Goal: Task Accomplishment & Management: Use online tool/utility

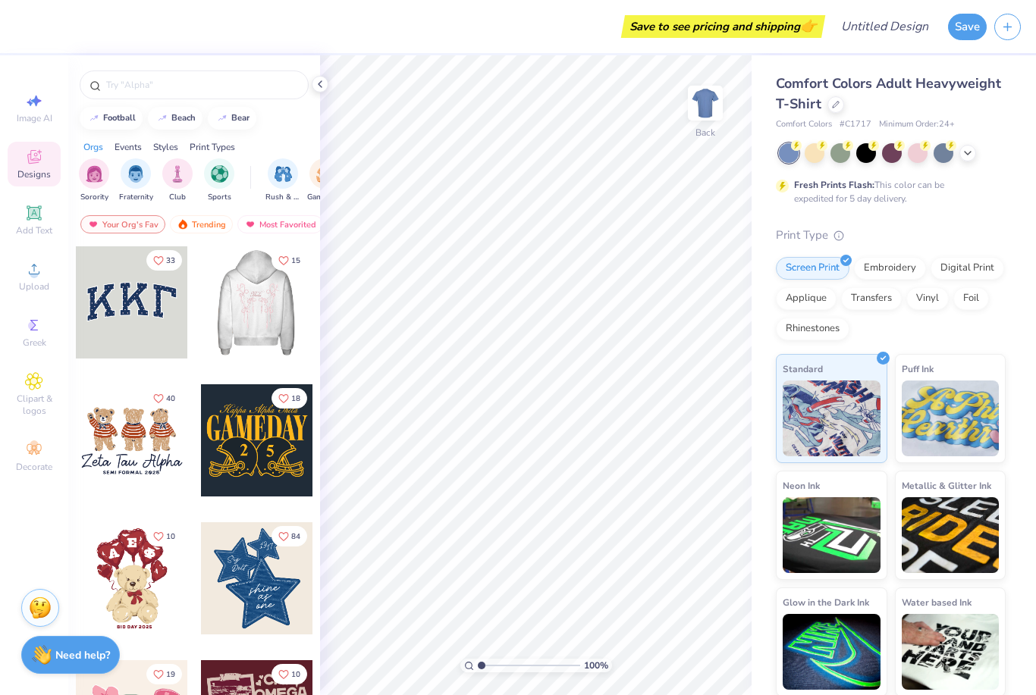
click at [271, 303] on div at bounding box center [256, 302] width 112 height 112
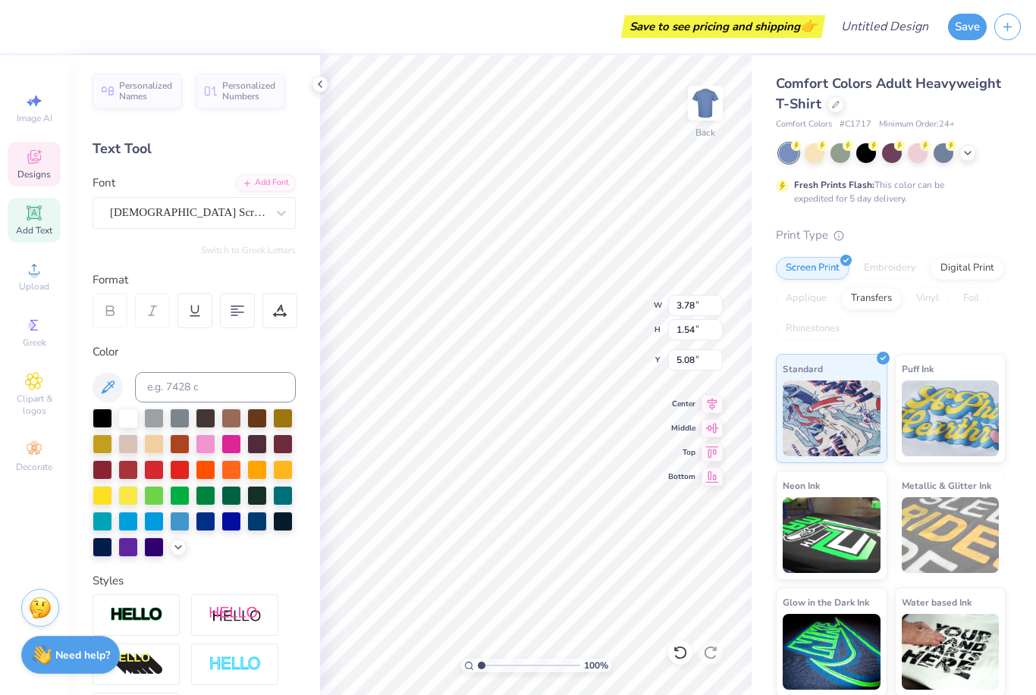
scroll to position [0, 1]
type textarea "T"
type textarea "Kic"
click at [321, 83] on icon at bounding box center [320, 84] width 12 height 12
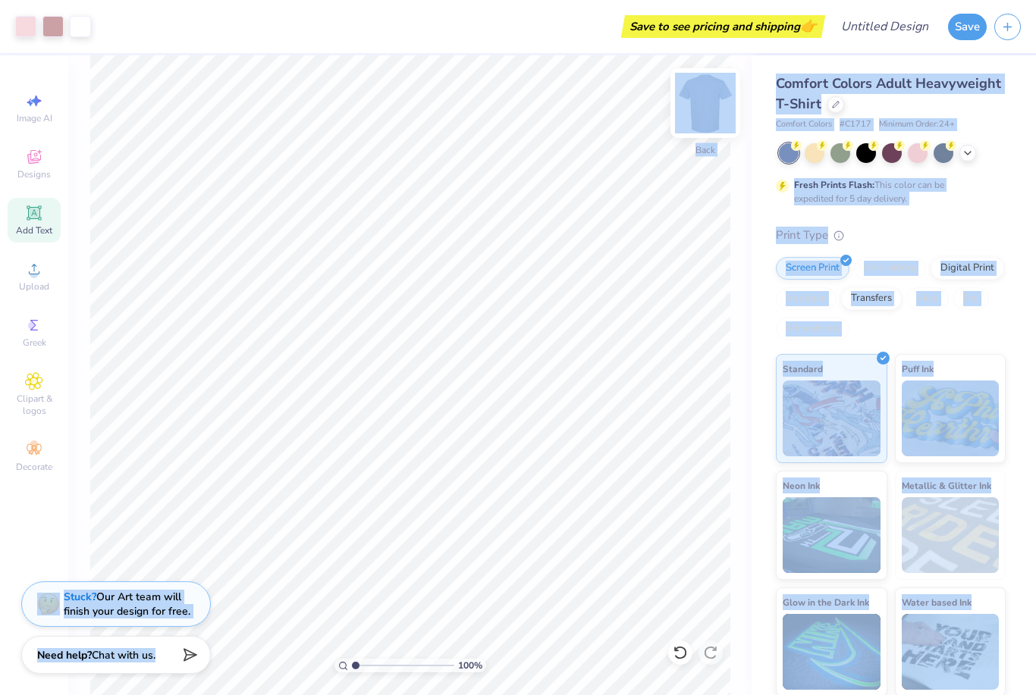
click at [706, 120] on img at bounding box center [705, 103] width 61 height 61
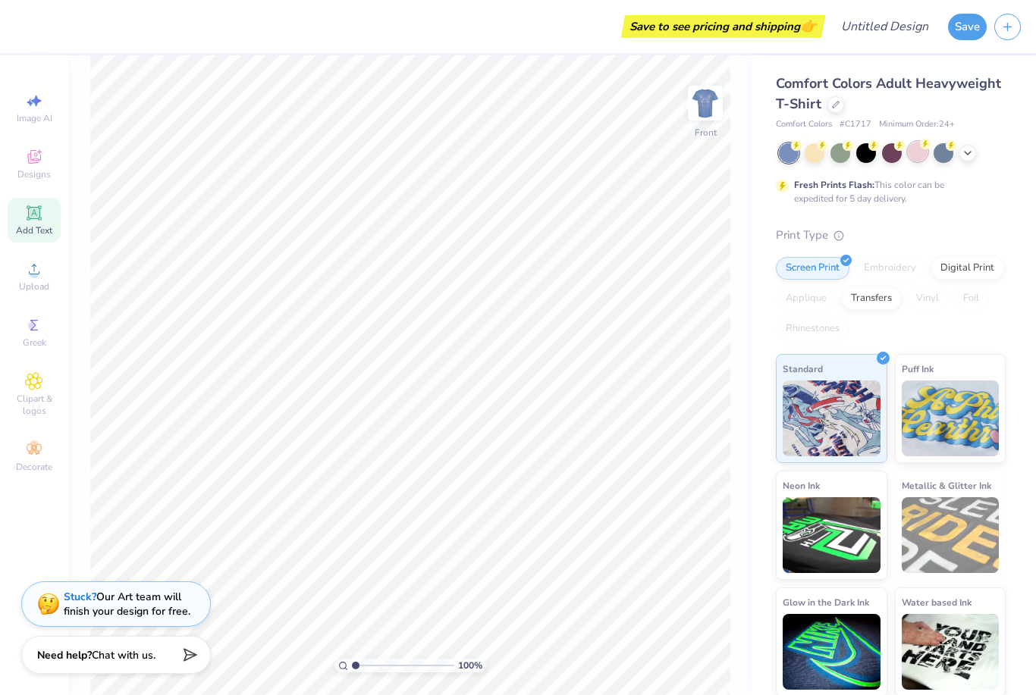
click at [921, 155] on div at bounding box center [918, 152] width 20 height 20
click at [33, 178] on span "Designs" at bounding box center [33, 174] width 33 height 12
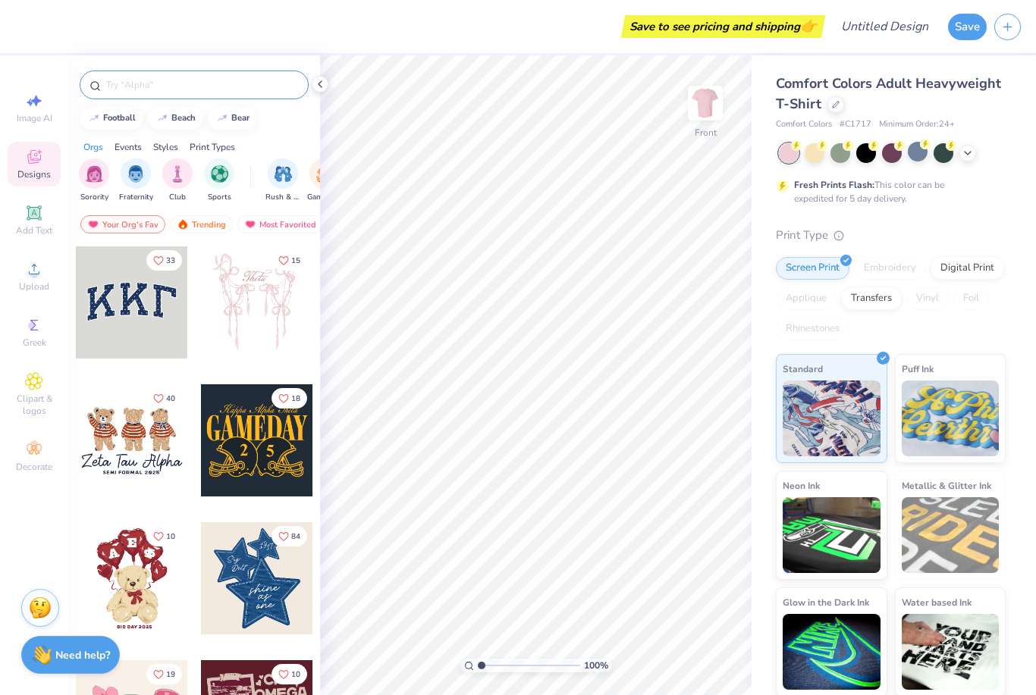
click at [190, 97] on div at bounding box center [194, 85] width 229 height 29
click at [137, 86] on input "text" at bounding box center [202, 84] width 194 height 15
type input "Silver"
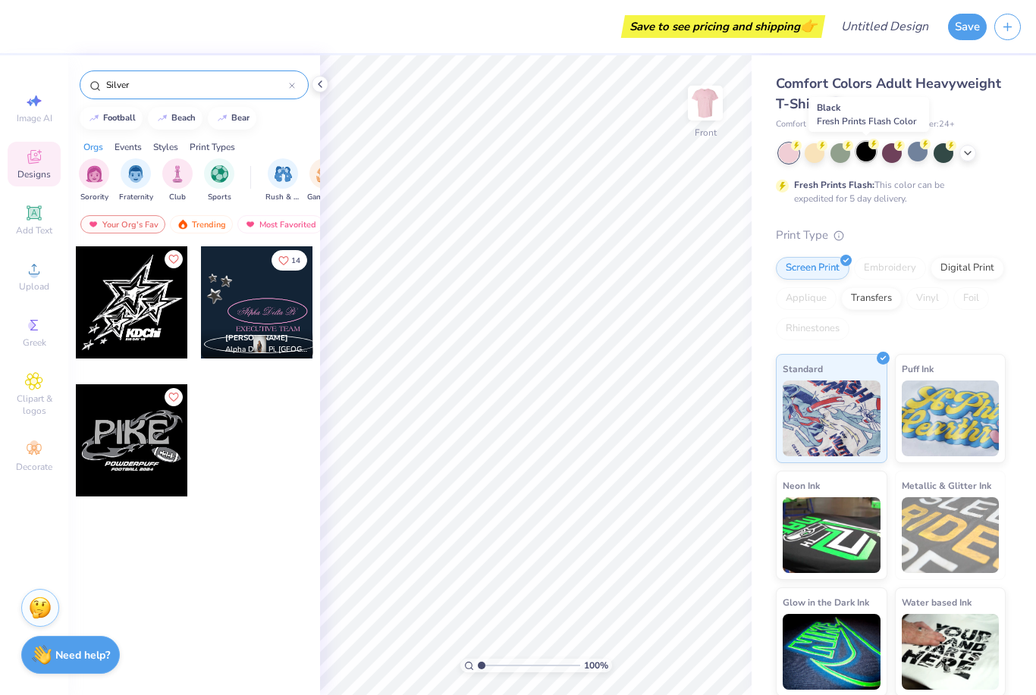
click at [860, 156] on div at bounding box center [866, 152] width 20 height 20
click at [138, 321] on div at bounding box center [132, 302] width 112 height 112
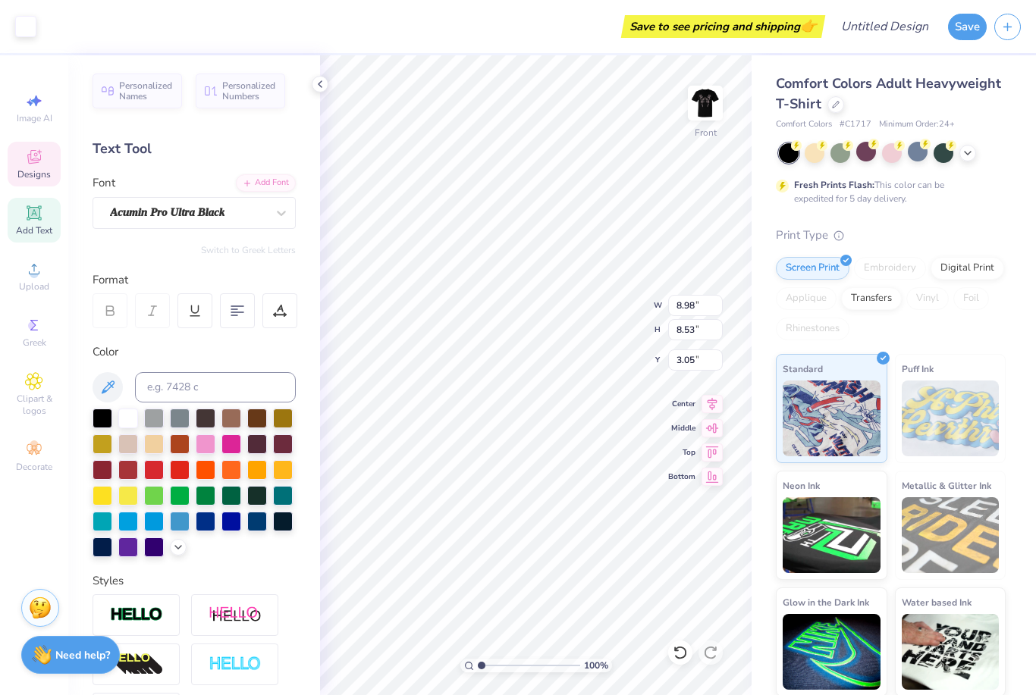
type input "0.80"
type input "0.89"
type input "10.37"
type input "0.87"
type input "0.90"
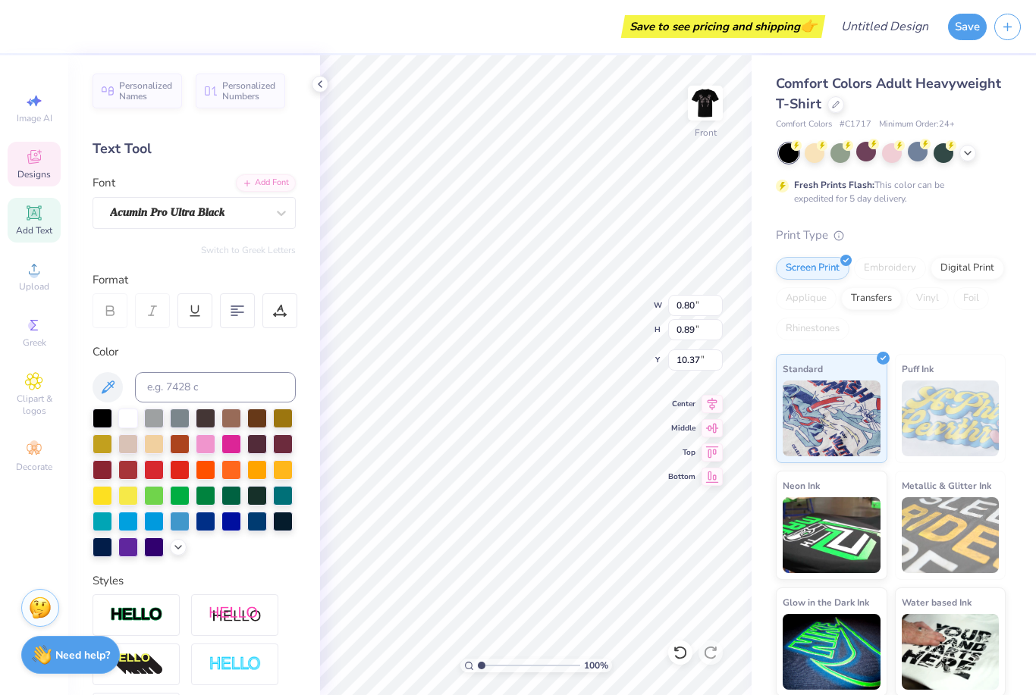
type input "10.38"
click at [164, 259] on div "Personalized Names Personalized Numbers Text Tool Add Font Font Acumin Pro Ultr…" at bounding box center [194, 375] width 252 height 640
click at [320, 84] on icon at bounding box center [320, 84] width 12 height 12
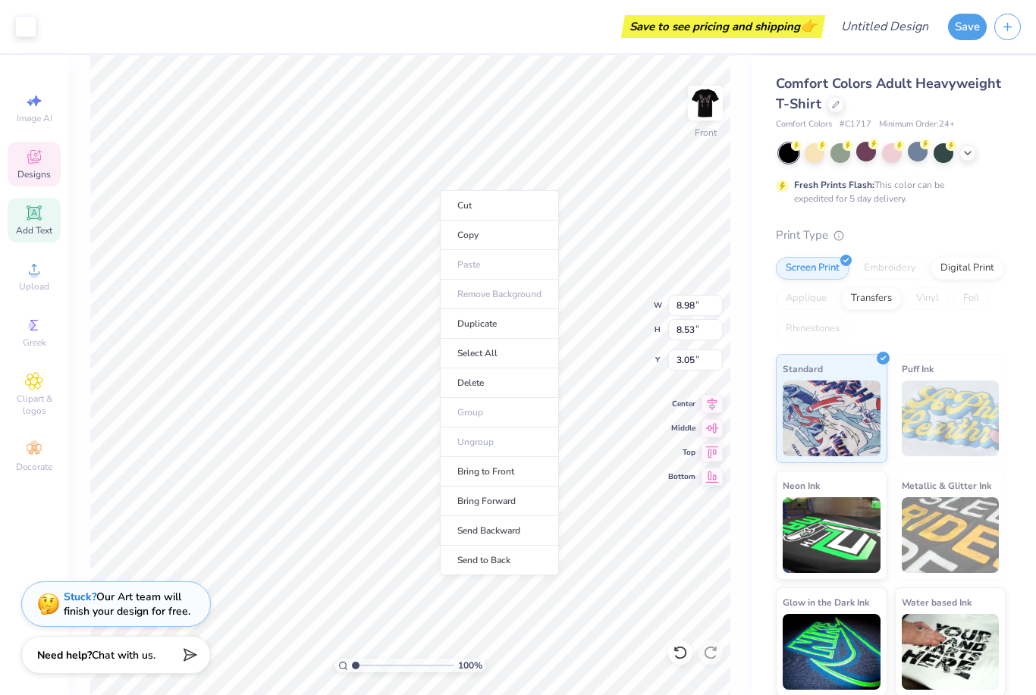
type input "8.97"
type input "8.58"
type input "3.00"
click at [495, 380] on li "Delete" at bounding box center [499, 384] width 119 height 30
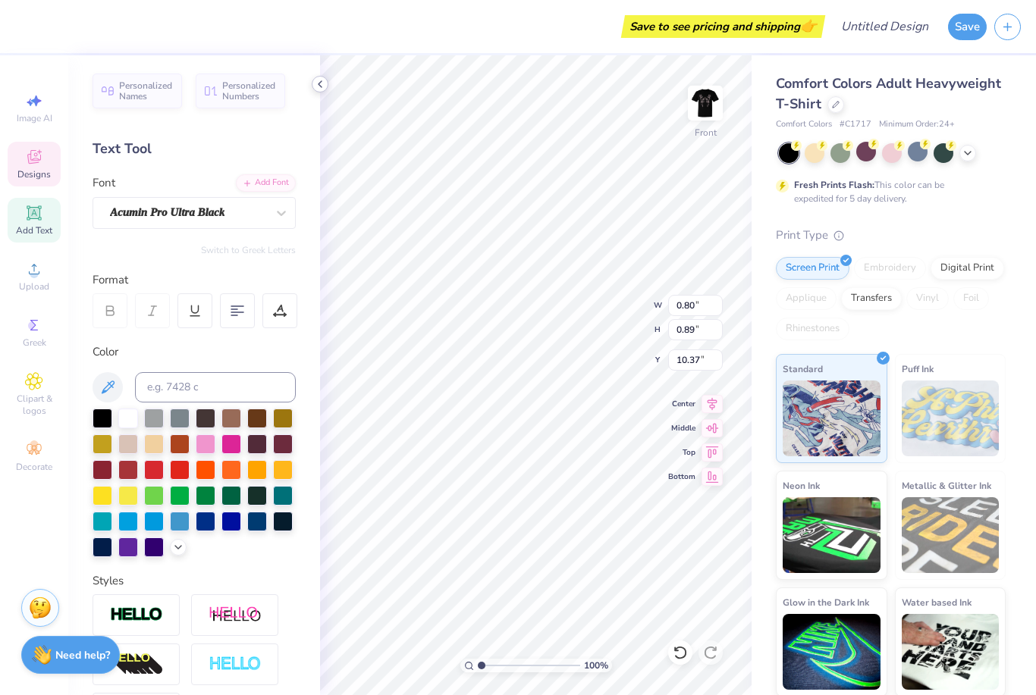
click at [320, 79] on icon at bounding box center [320, 84] width 12 height 12
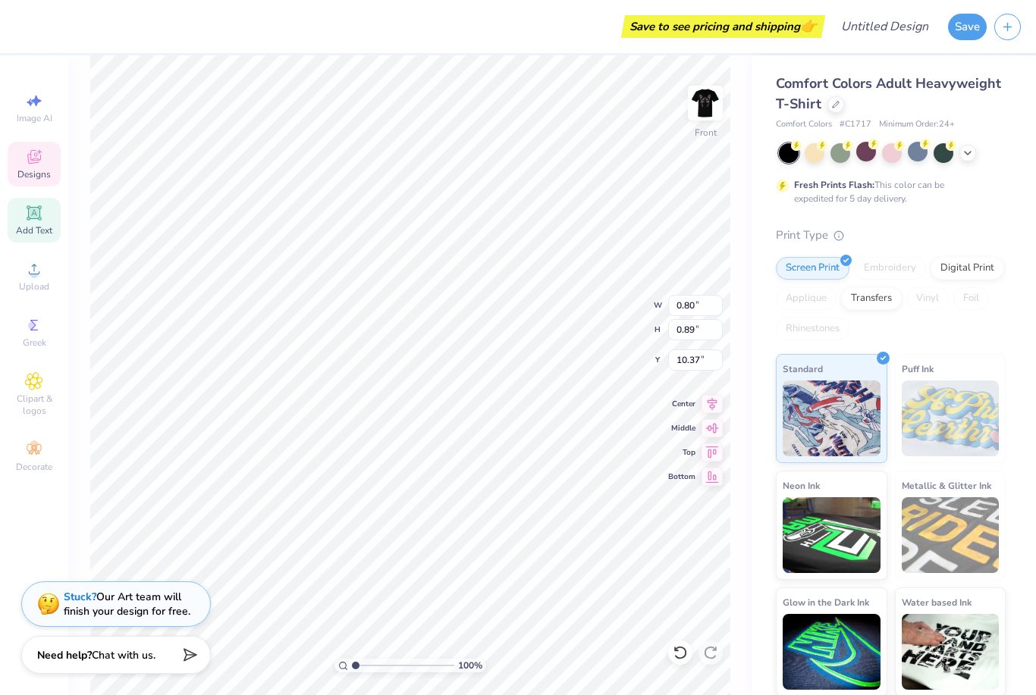
click at [48, 227] on div "Add Text" at bounding box center [34, 220] width 53 height 45
type input "5.69"
type input "1.65"
type input "12.93"
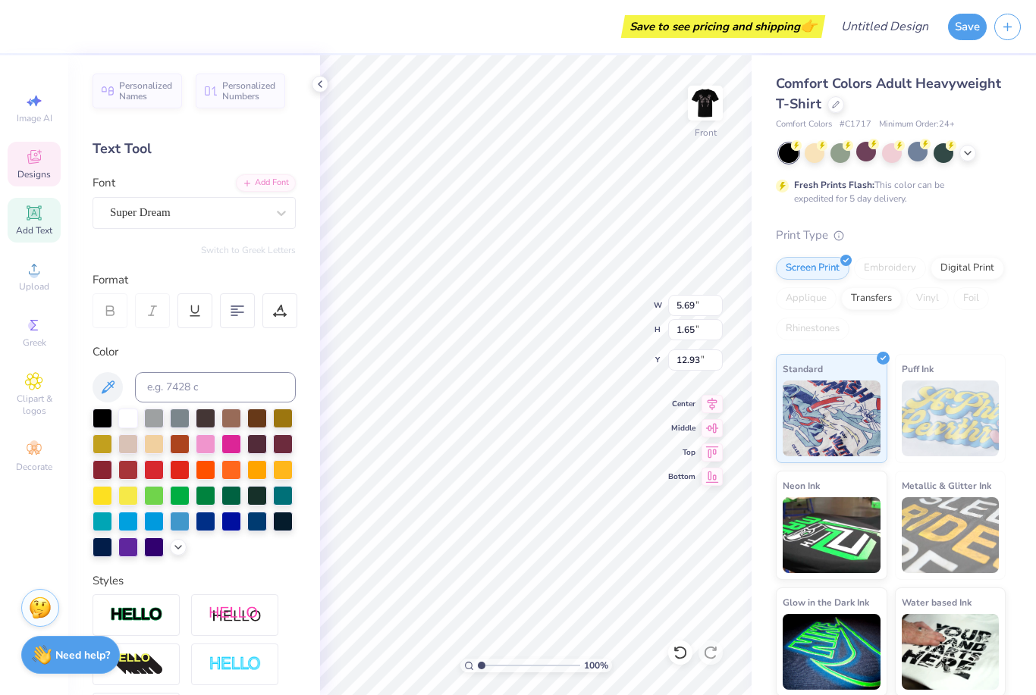
click at [35, 164] on icon at bounding box center [34, 157] width 14 height 14
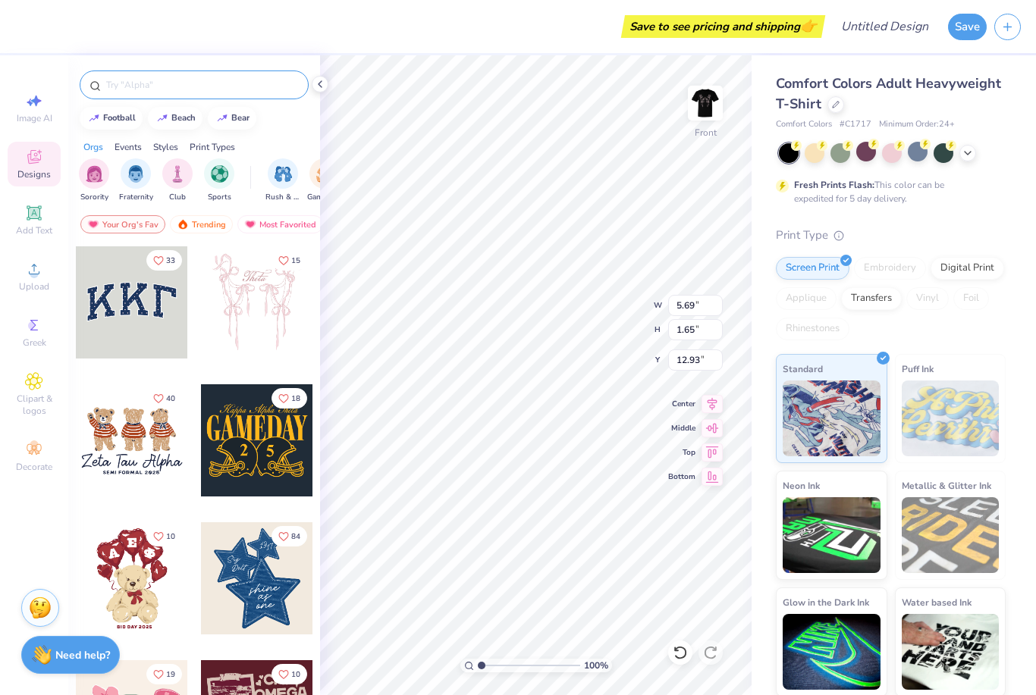
click at [252, 80] on input "text" at bounding box center [202, 84] width 194 height 15
type input "Disco"
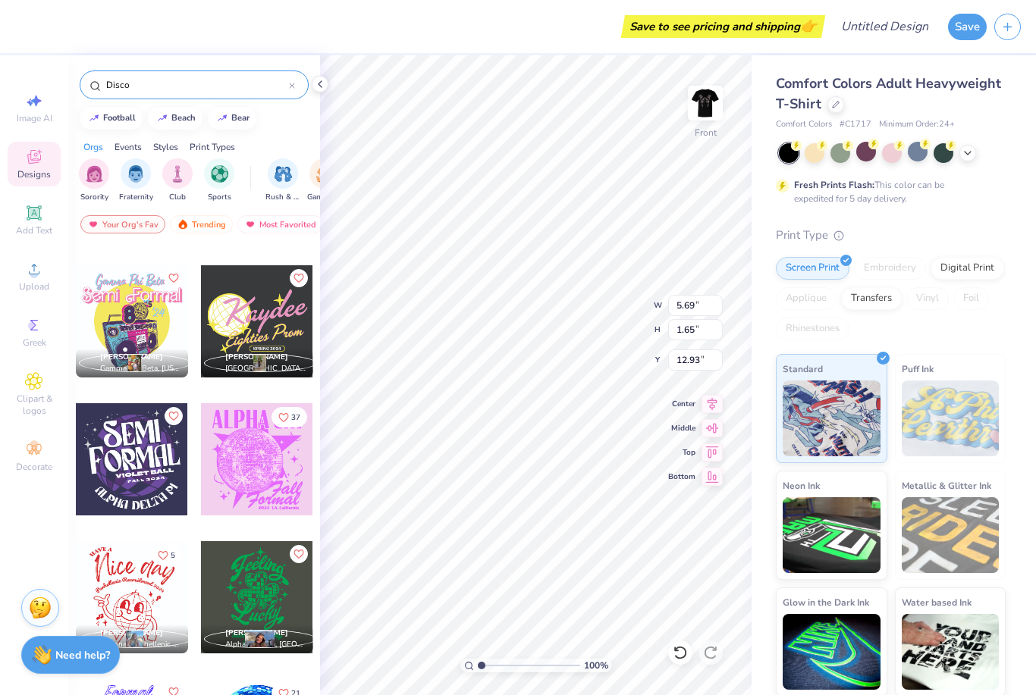
scroll to position [1783, 0]
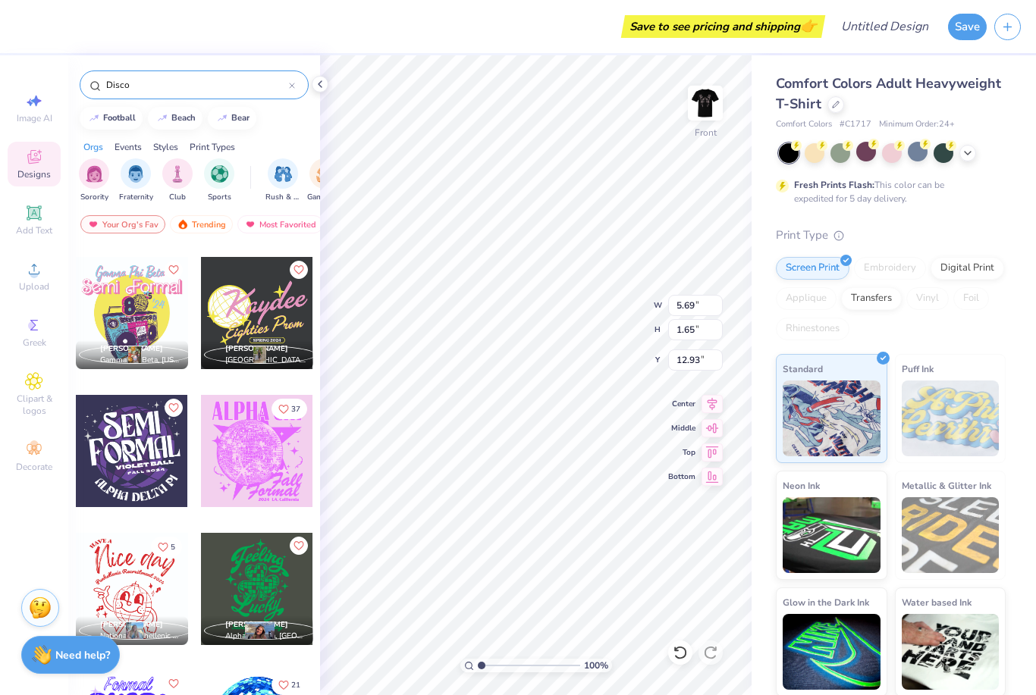
click at [241, 458] on div at bounding box center [257, 451] width 112 height 112
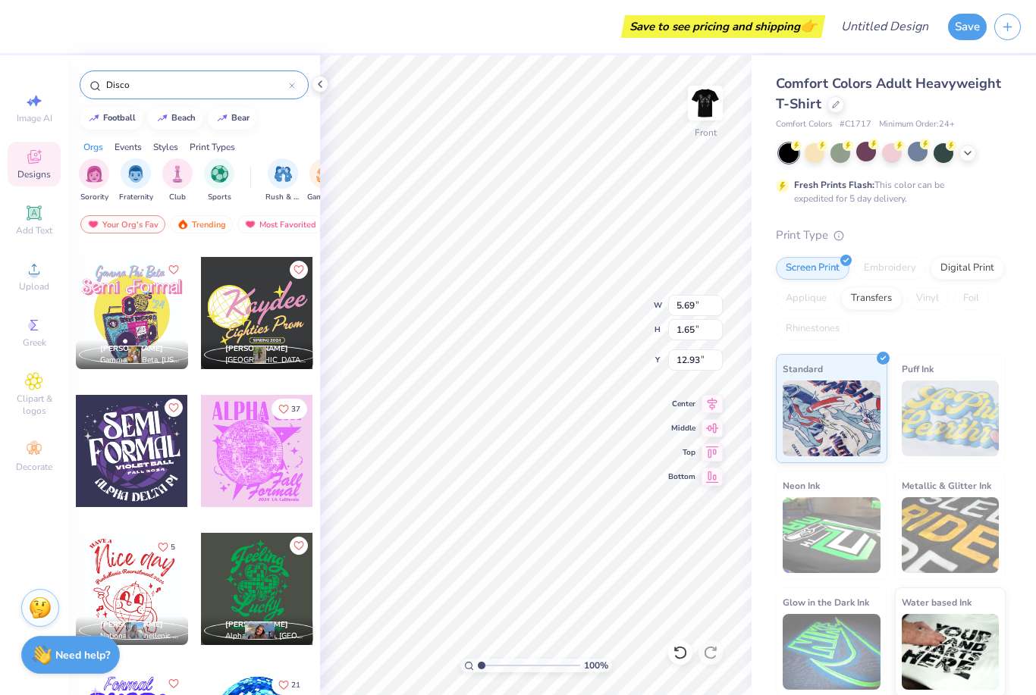
type input "10.20"
type input "11.26"
type input "1.29"
type input "5.69"
type input "1.65"
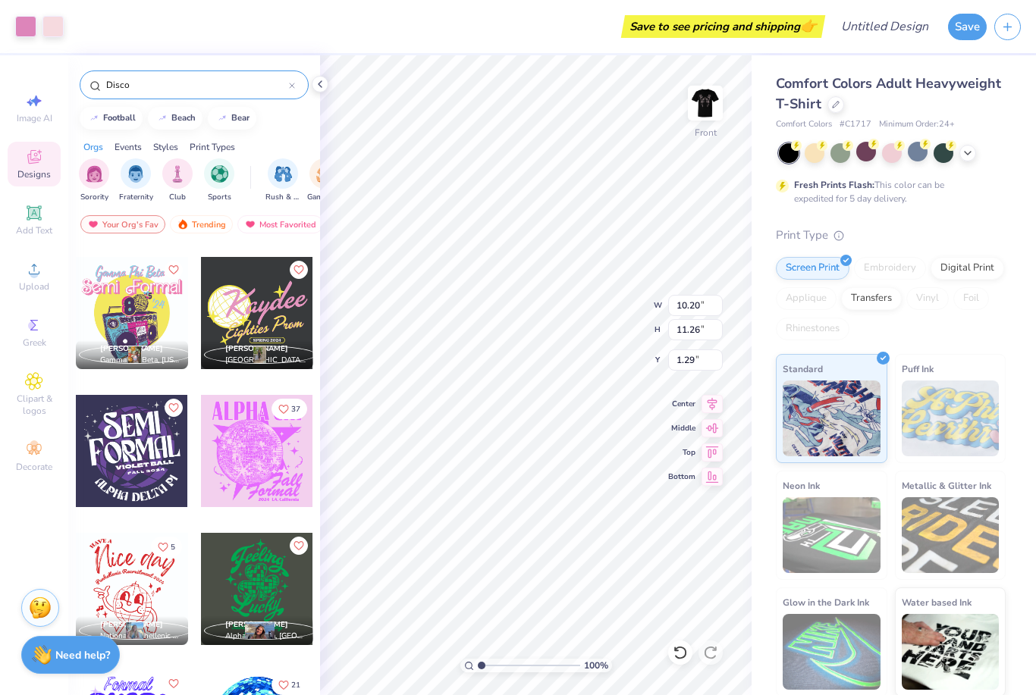
type input "12.93"
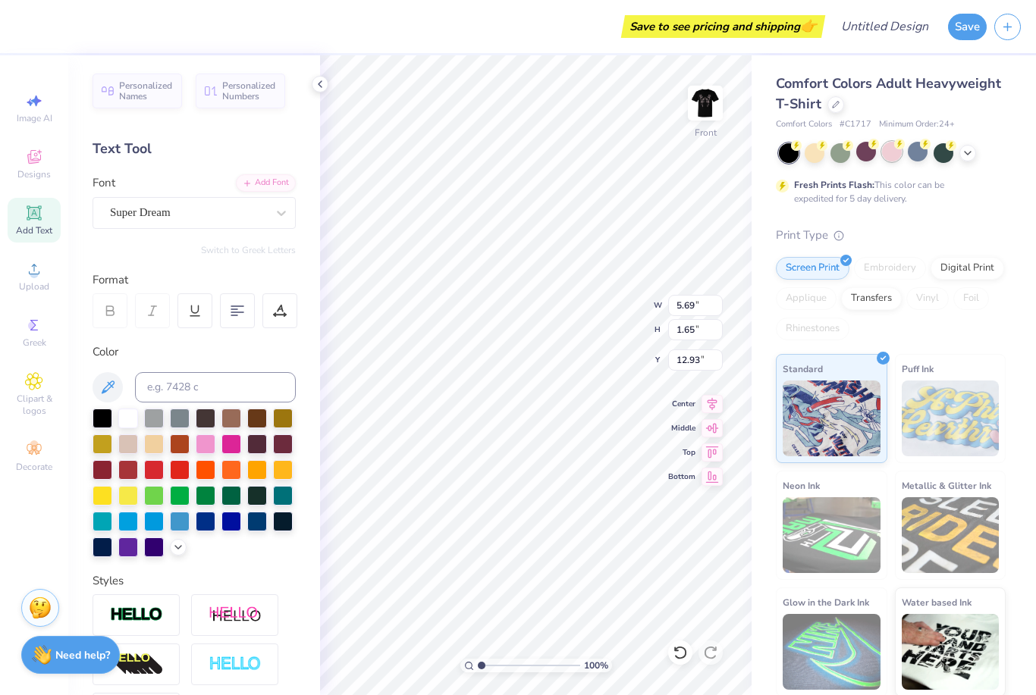
click at [801, 146] on circle at bounding box center [796, 145] width 11 height 11
type input "10.20"
type input "11.26"
type input "13.75"
type input "8.99"
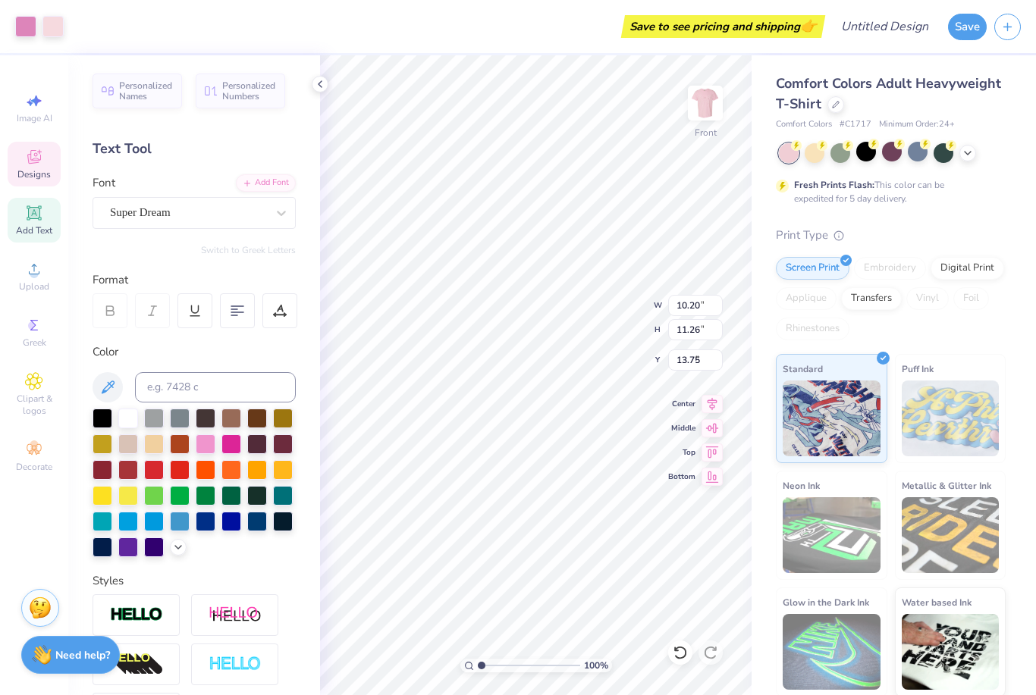
type input "8.60"
type input "3.00"
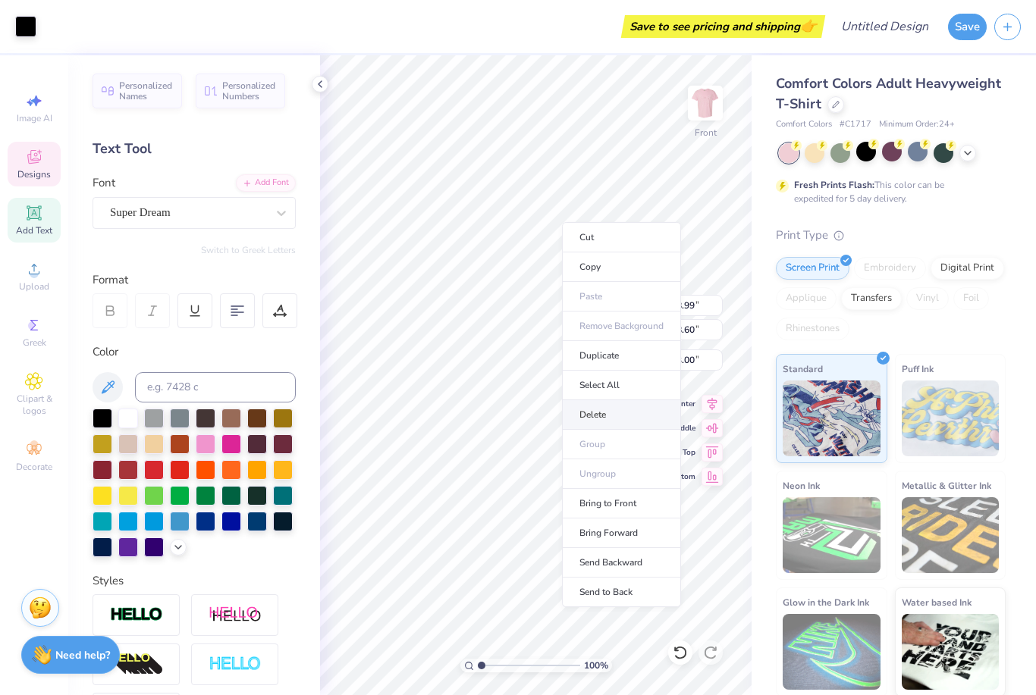
click at [600, 417] on li "Delete" at bounding box center [621, 415] width 119 height 30
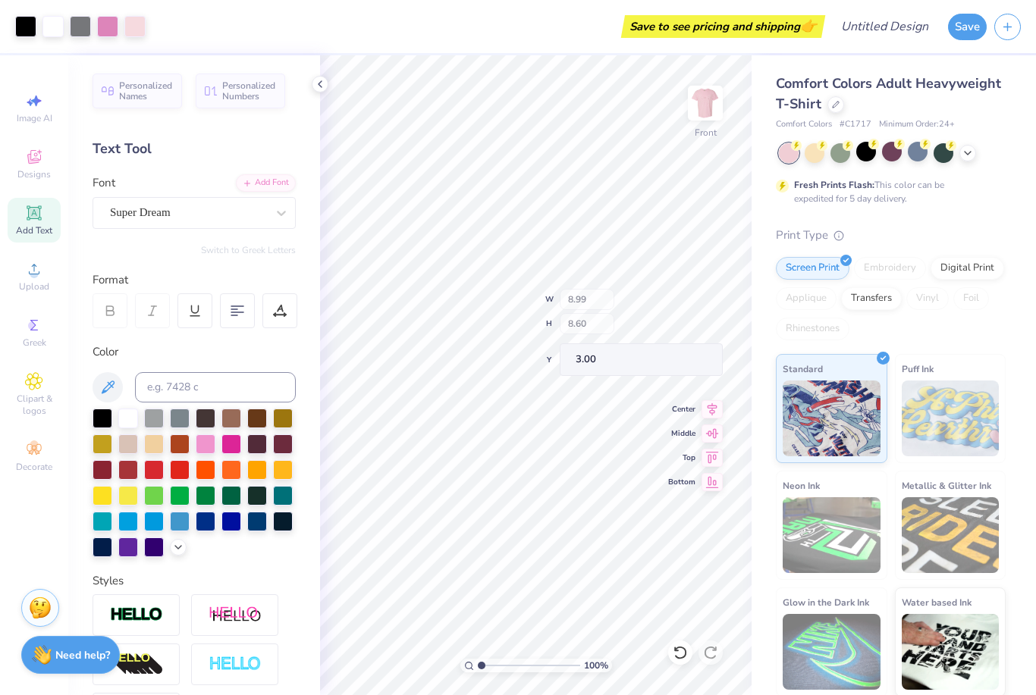
type input "10.20"
type input "11.26"
type input "13.75"
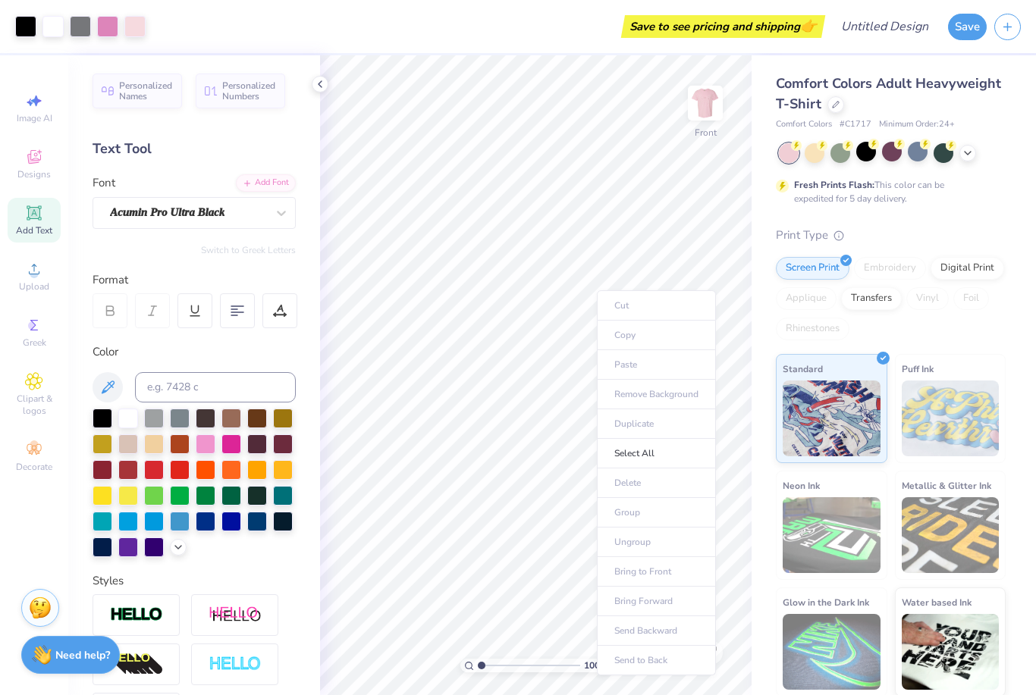
click at [639, 474] on ul "Cut Copy Paste Remove Background Duplicate Select All Delete Group Ungroup Brin…" at bounding box center [656, 482] width 119 height 385
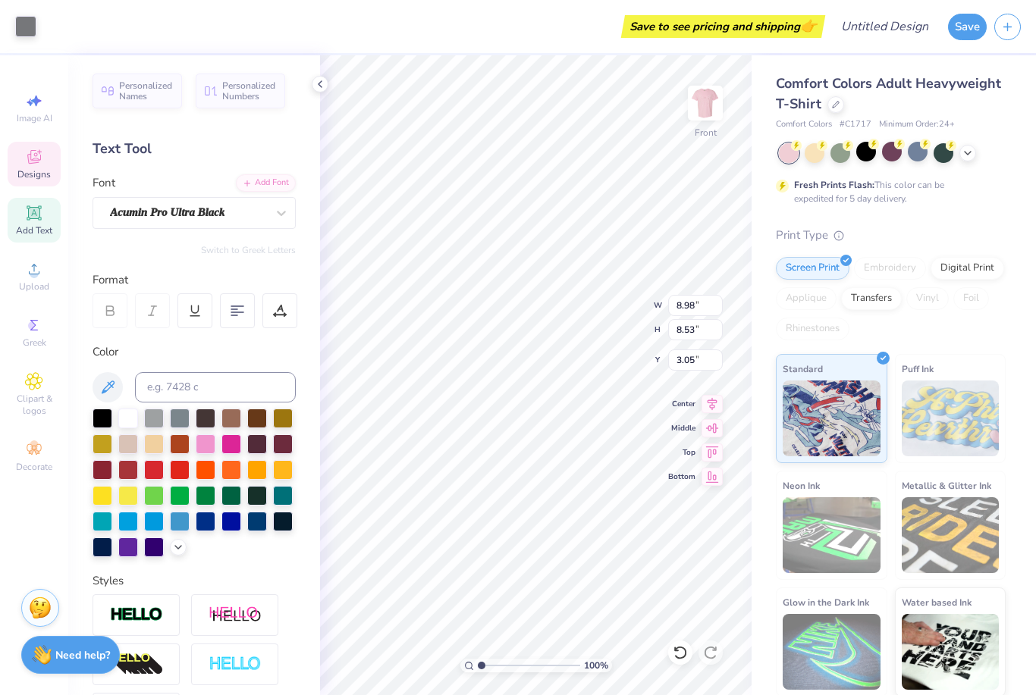
click at [794, 225] on div "Comfort Colors Adult Heavyweight T-Shirt Comfort Colors # C1717 Minimum Order: …" at bounding box center [891, 385] width 230 height 623
click at [315, 83] on icon at bounding box center [320, 84] width 12 height 12
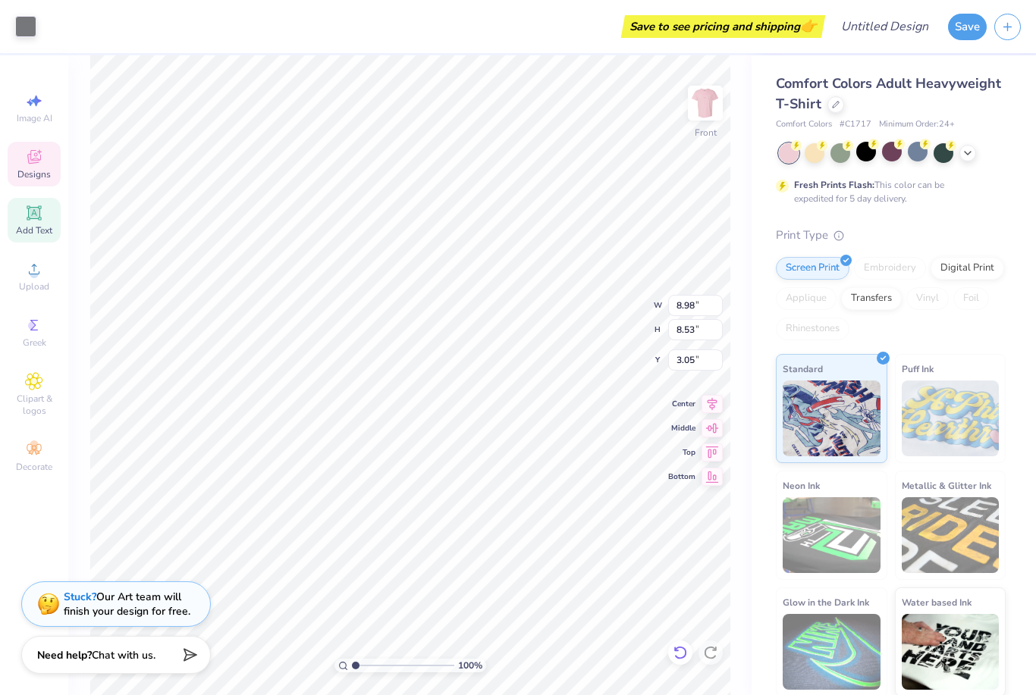
click at [677, 652] on icon at bounding box center [680, 652] width 15 height 15
type input "10.20"
type input "11.26"
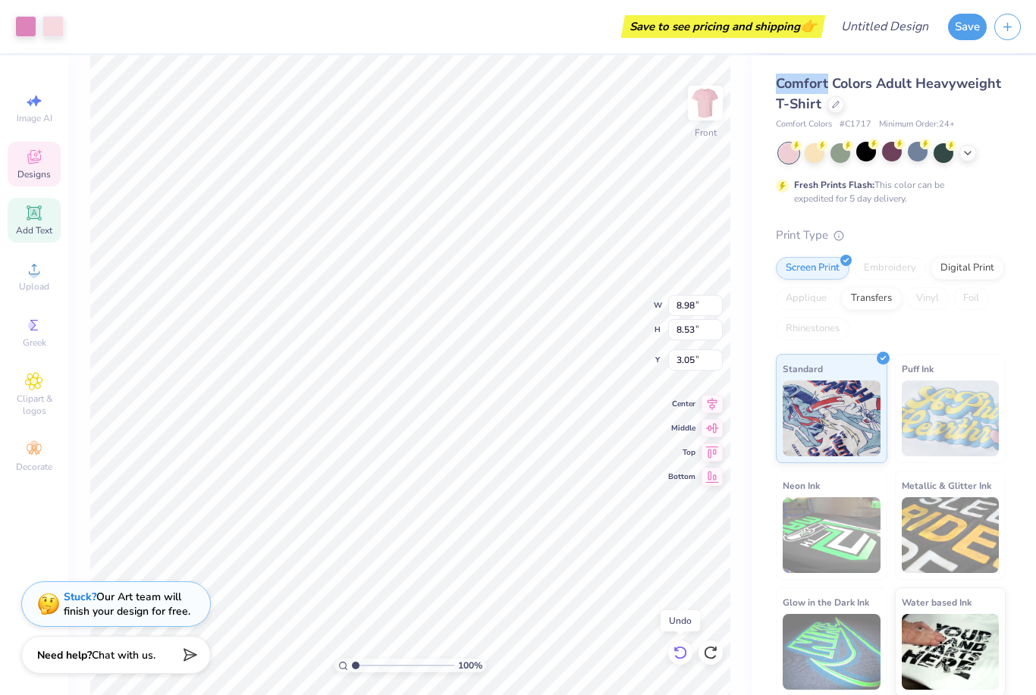
type input "3.00"
click at [679, 655] on icon at bounding box center [680, 652] width 15 height 15
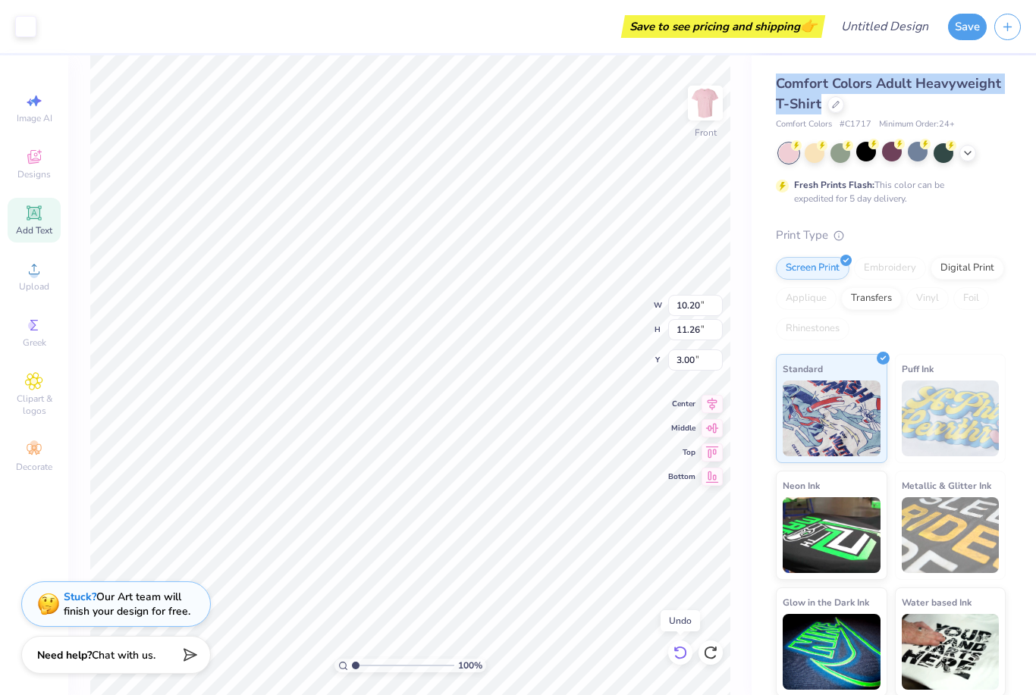
type input "5.69"
type input "1.65"
type input "12.93"
click at [679, 655] on icon at bounding box center [680, 652] width 15 height 15
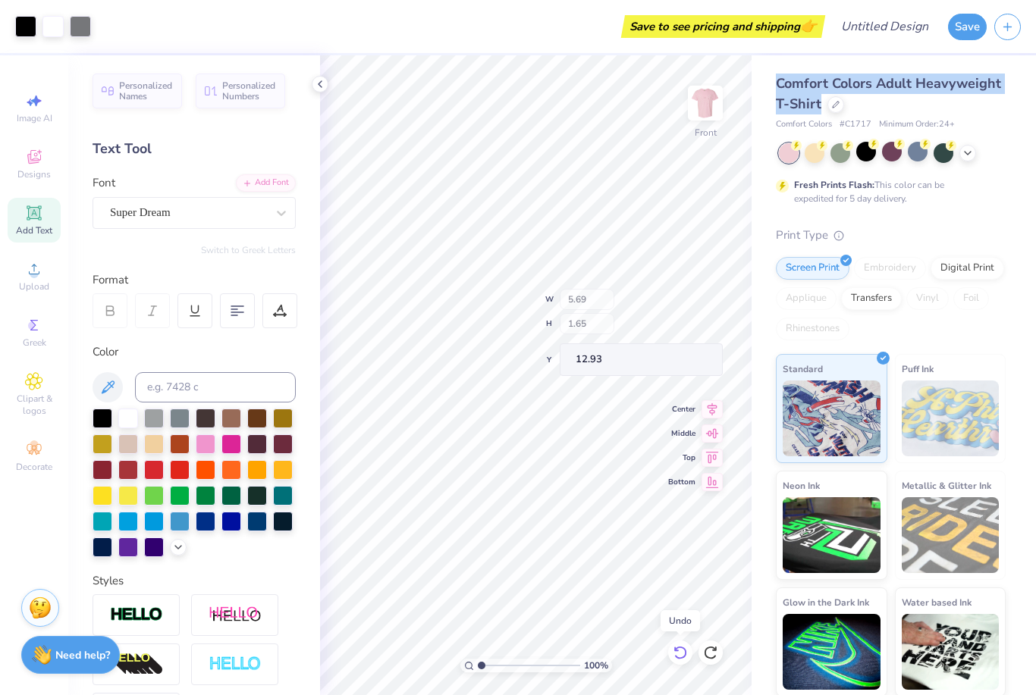
click at [679, 655] on icon at bounding box center [680, 652] width 15 height 15
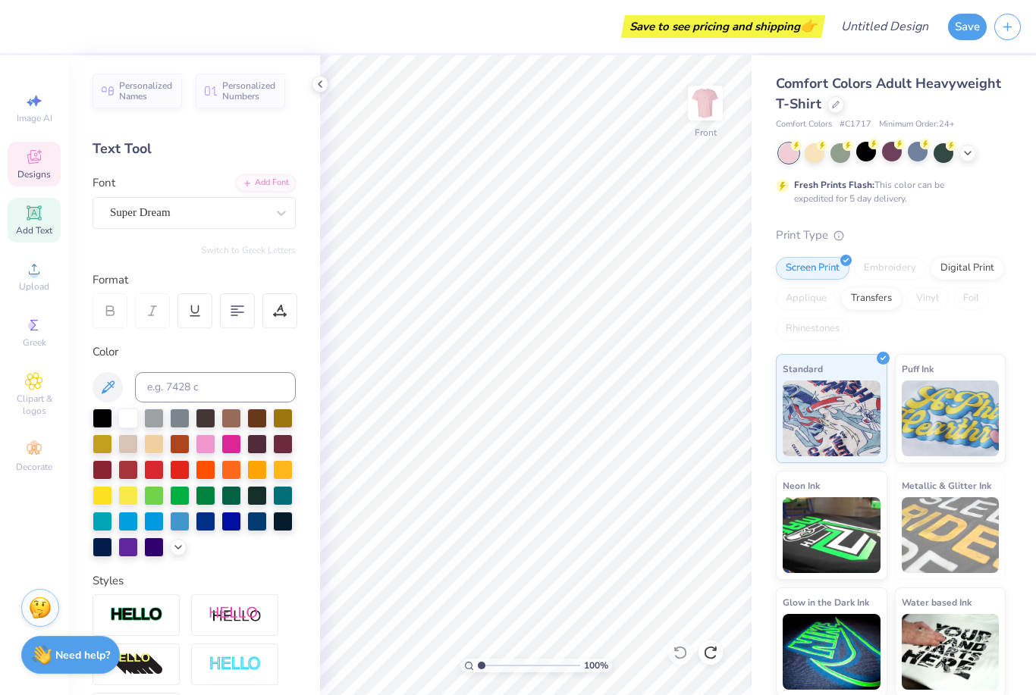
click at [31, 155] on icon at bounding box center [34, 157] width 14 height 14
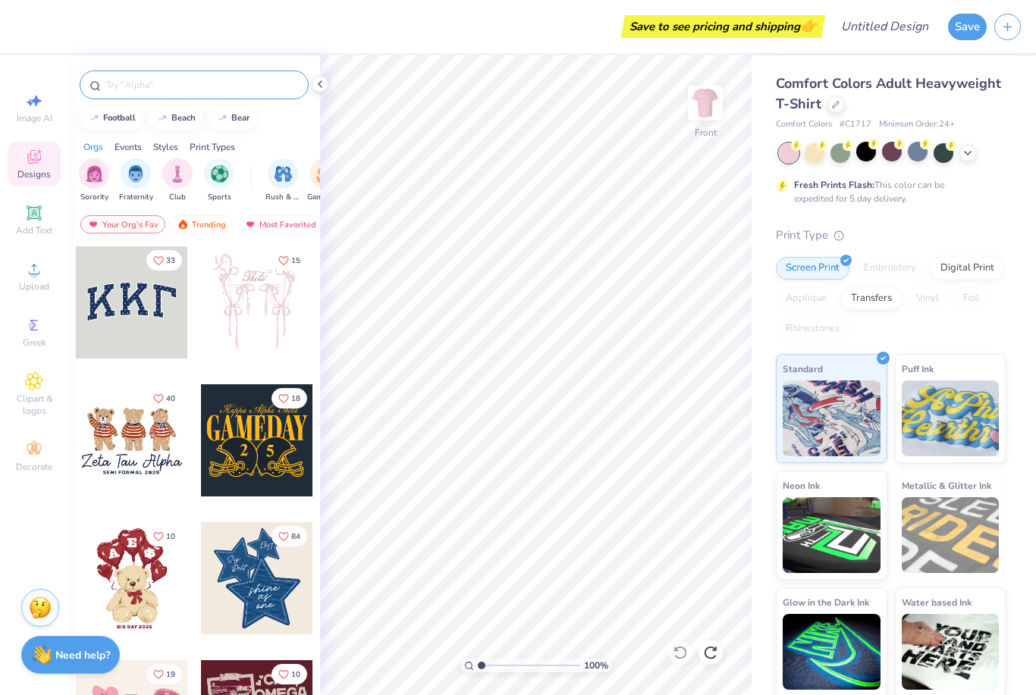
click at [202, 78] on input "text" at bounding box center [202, 84] width 194 height 15
type input "Disco"
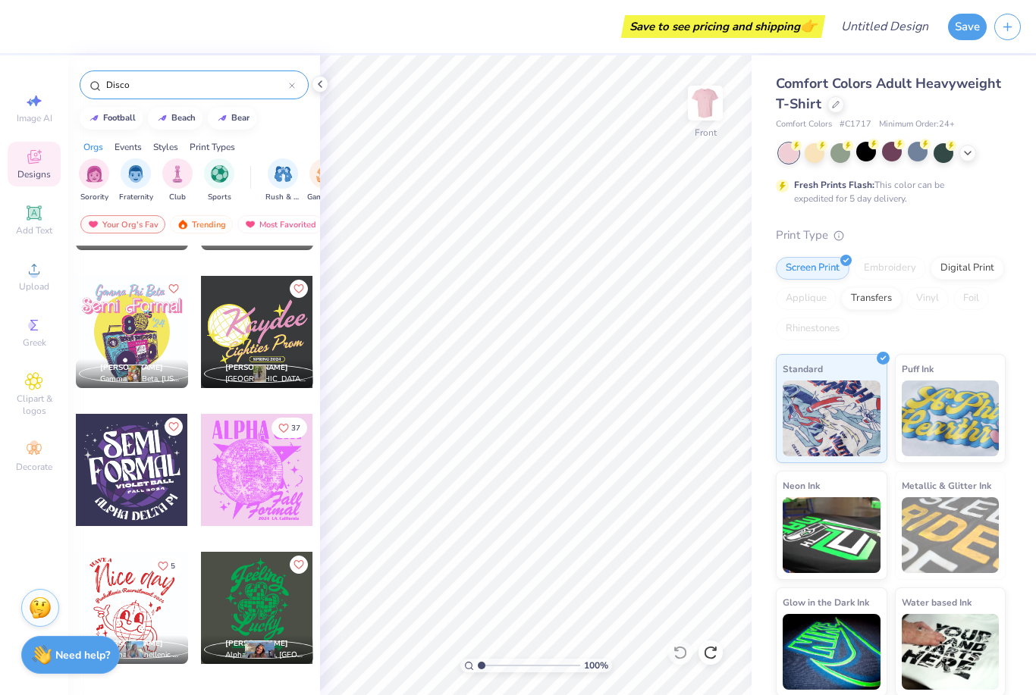
scroll to position [1765, 0]
click at [256, 478] on div at bounding box center [257, 469] width 112 height 112
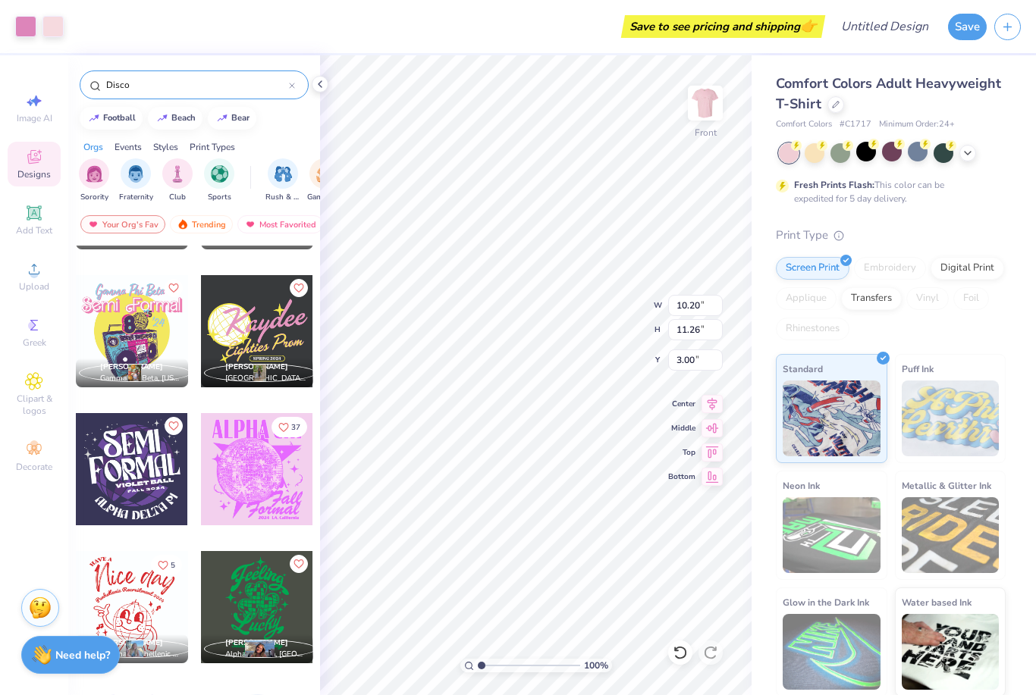
type input "4.32"
type input "6.53"
type input "2.23"
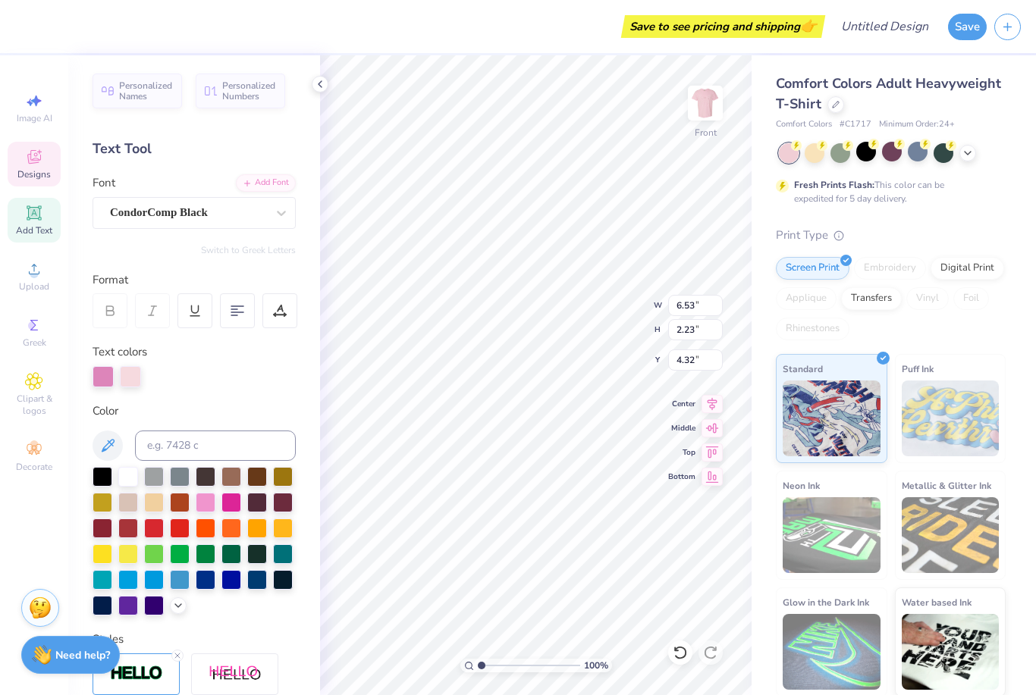
scroll to position [1, 0]
type textarea "KICK"
type input "4.32"
type input "5.50"
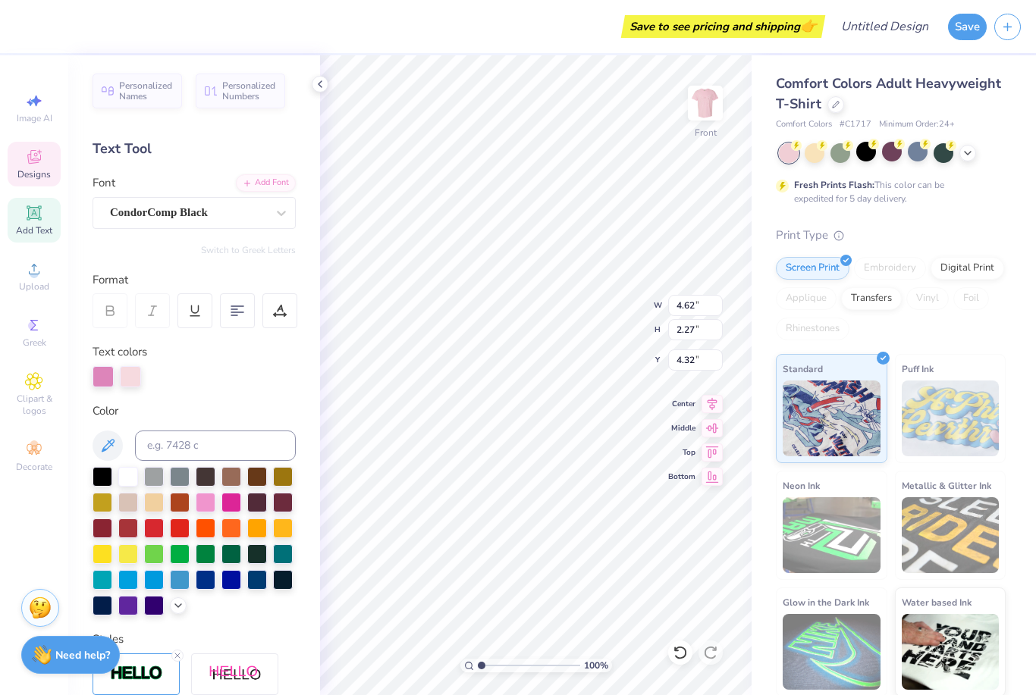
type input "2.71"
type input "3.88"
type input "5.97"
type input "2.94"
type input "3.66"
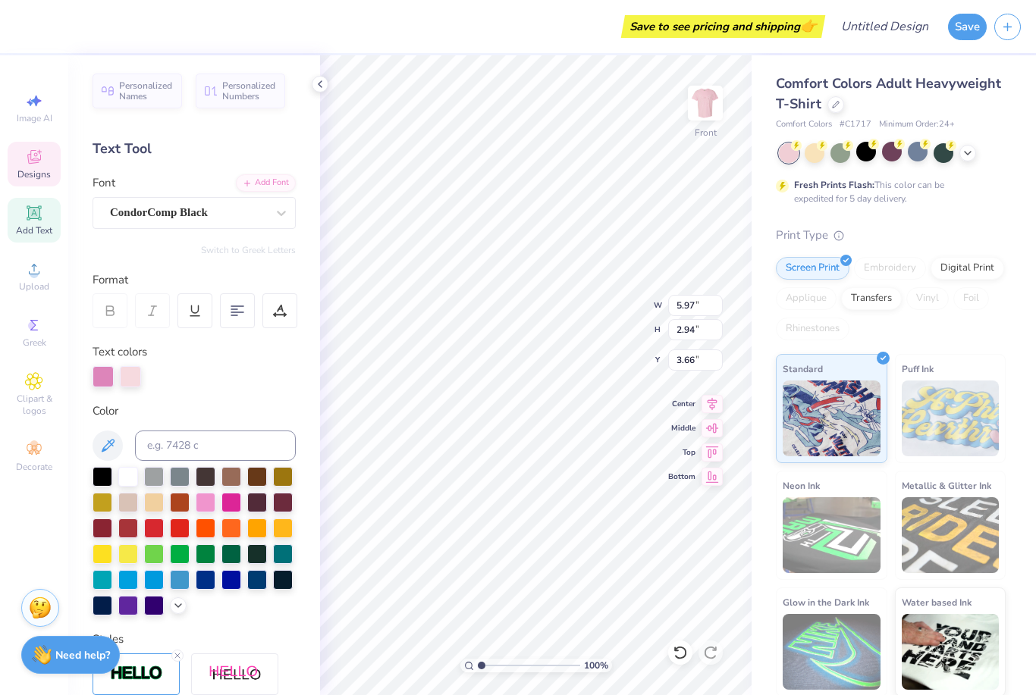
type input "3.22"
type input "2.27"
type input "4.32"
type input "5.97"
type input "2.94"
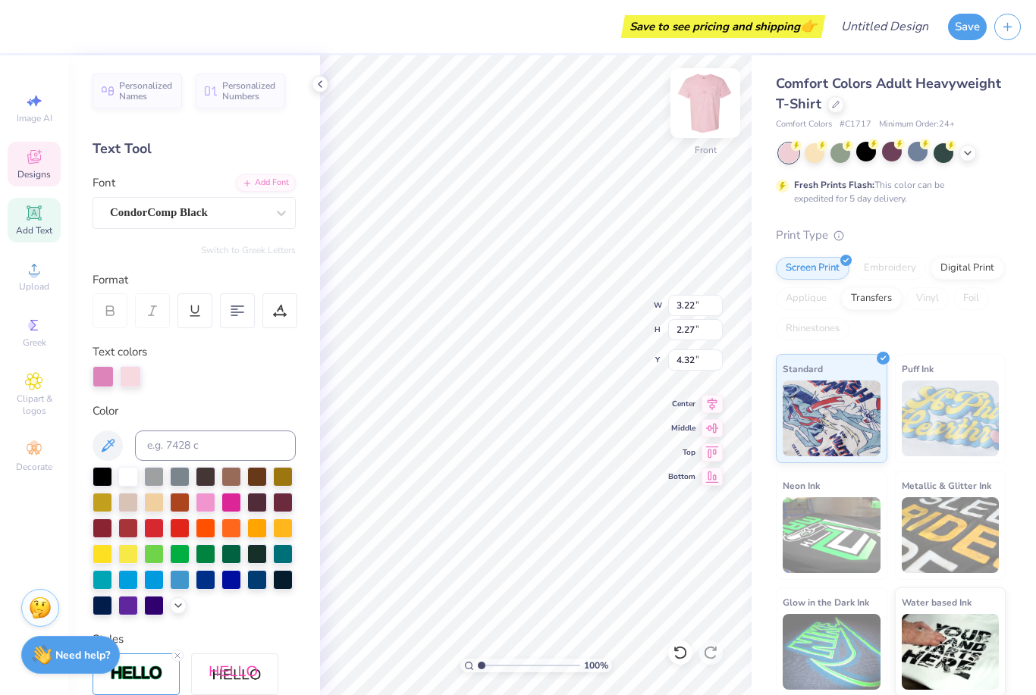
type input "3.66"
type input "6.05"
type input "1.86"
type input "13.51"
type input "3.71"
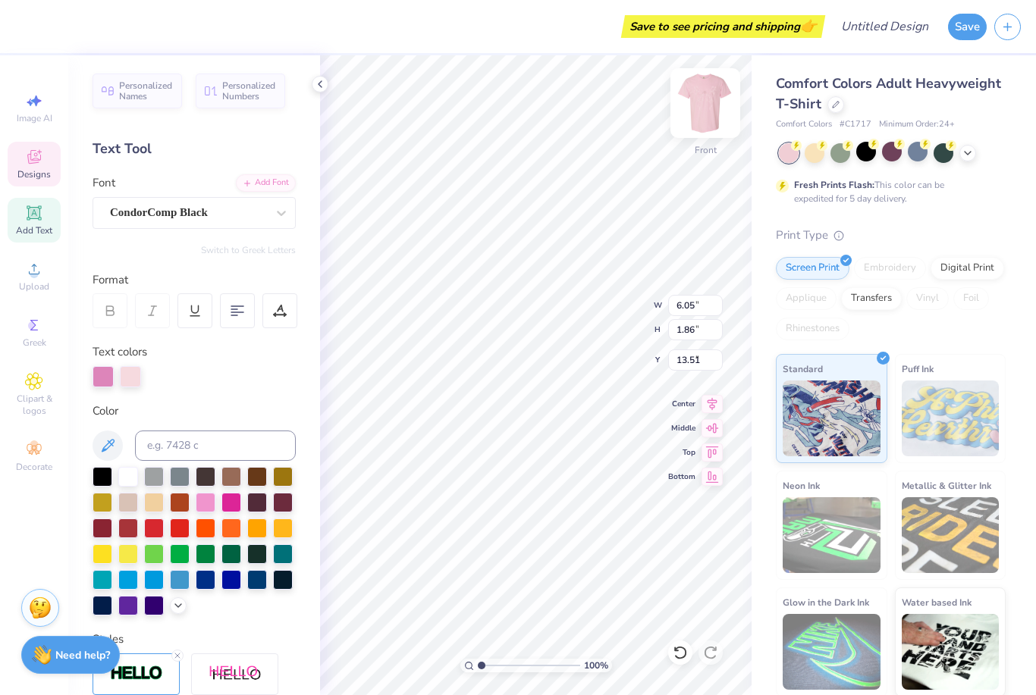
type input "12.35"
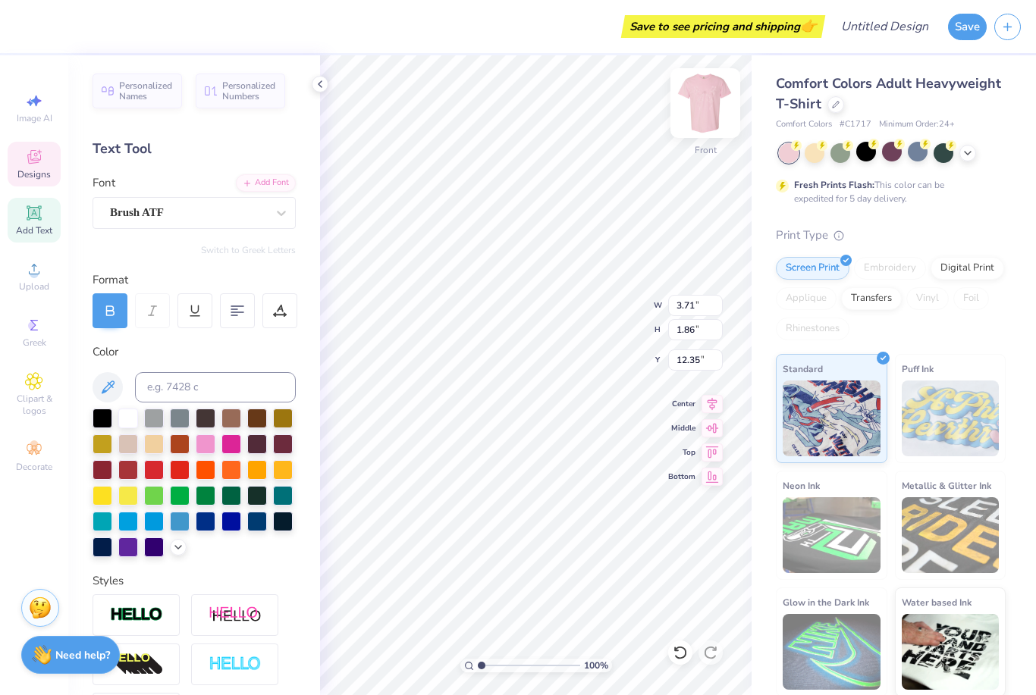
type input "6.05"
type input "13.51"
type input "3.71"
type input "12.35"
type textarea "F"
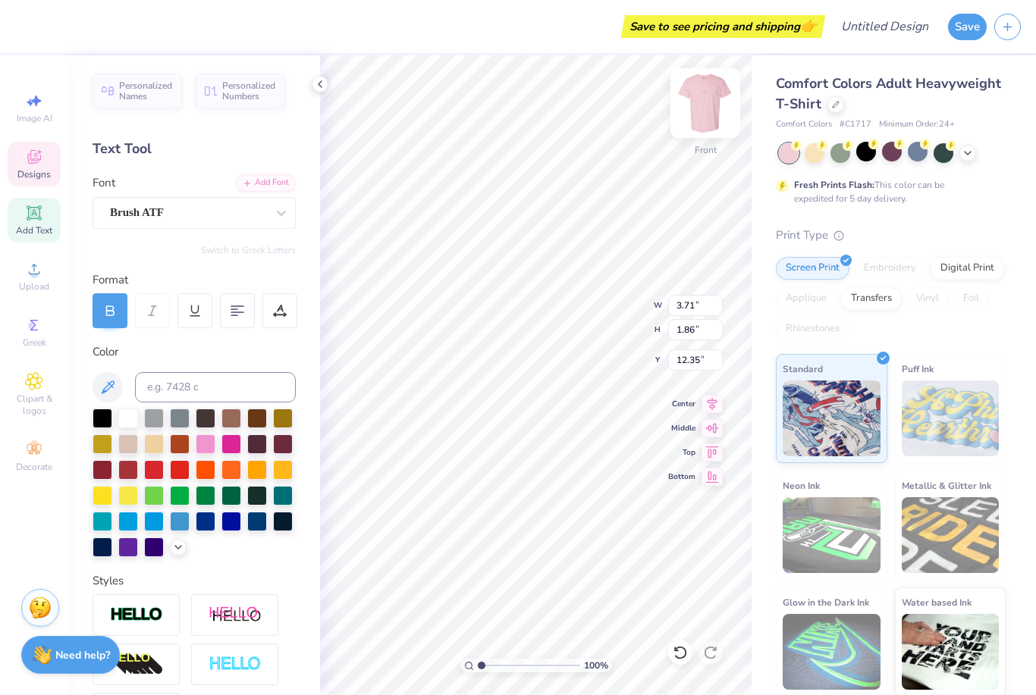
scroll to position [0, 0]
type textarea "Season"
type input "6.05"
type input "13.51"
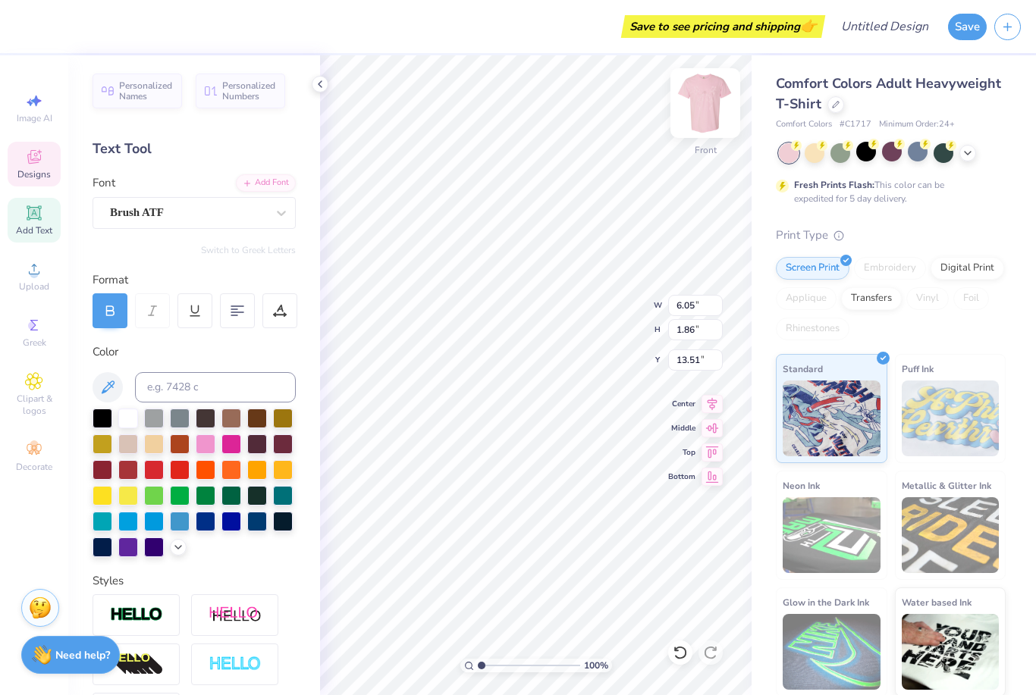
type input "5.68"
type input "1.55"
type input "12.50"
type textarea "Season25"
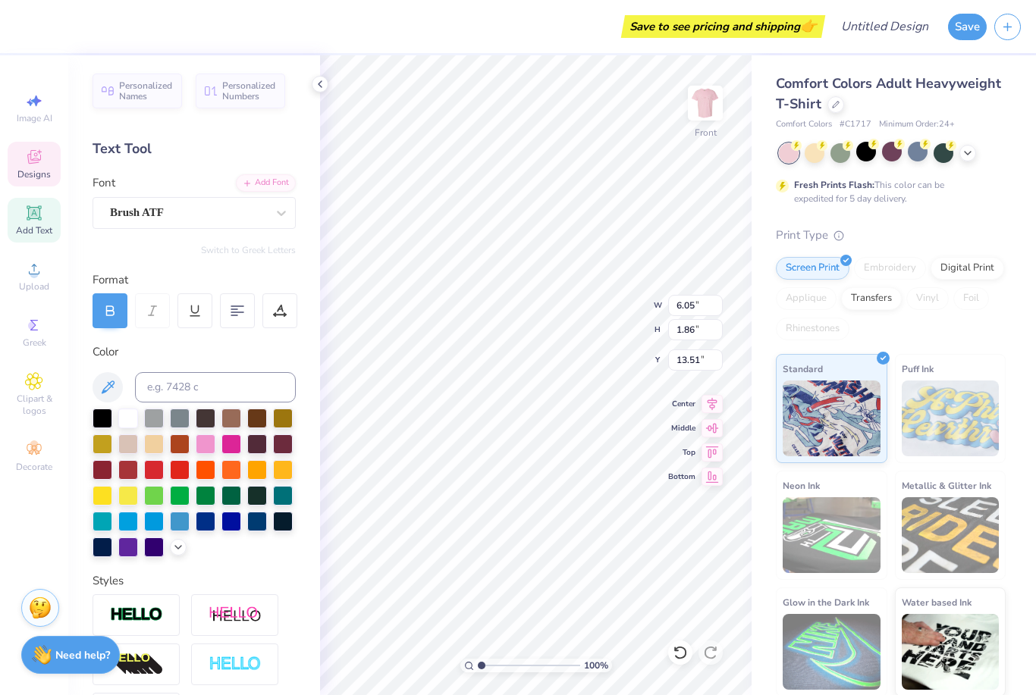
scroll to position [1, 1]
type textarea "F"
type textarea "Kick Off"
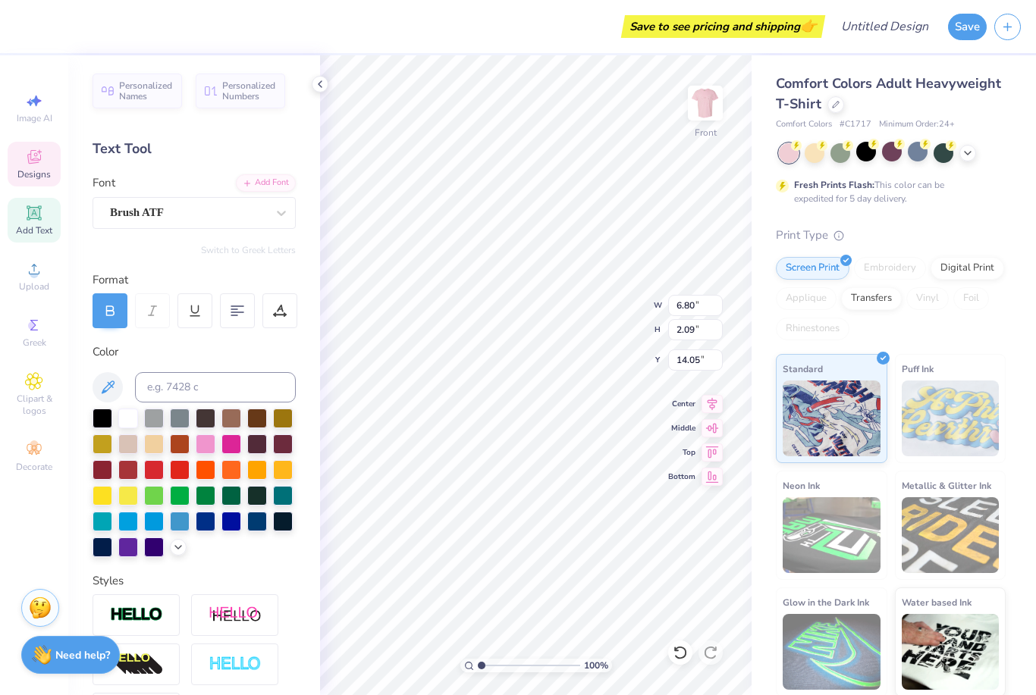
type input "18.71"
type input "4.52"
type input "0.38"
type input "15.20"
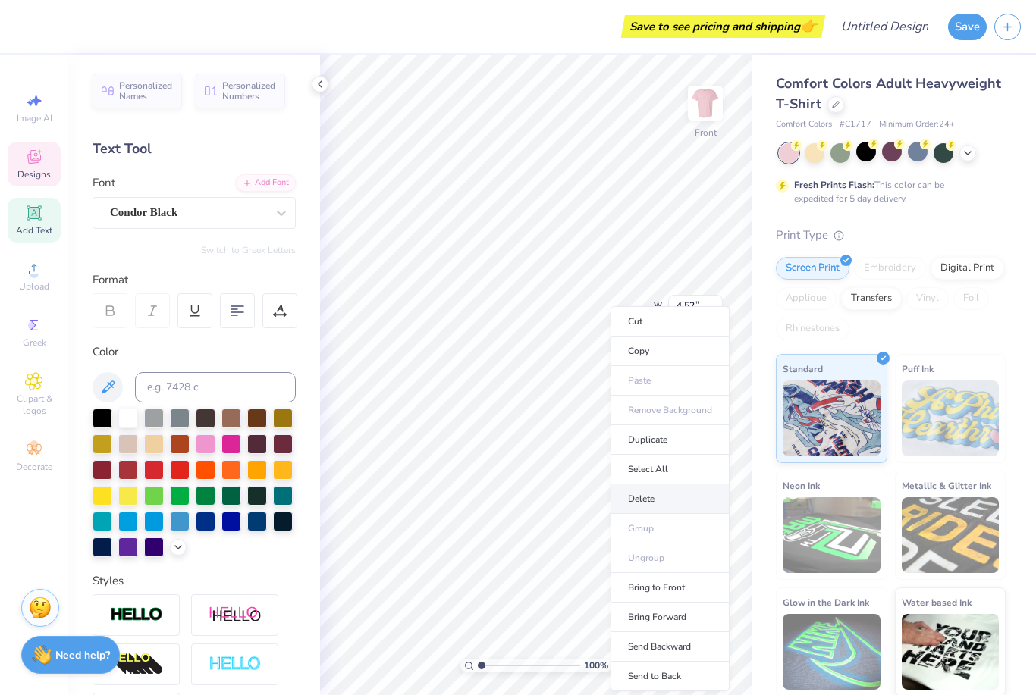
click at [651, 492] on li "Delete" at bounding box center [669, 500] width 119 height 30
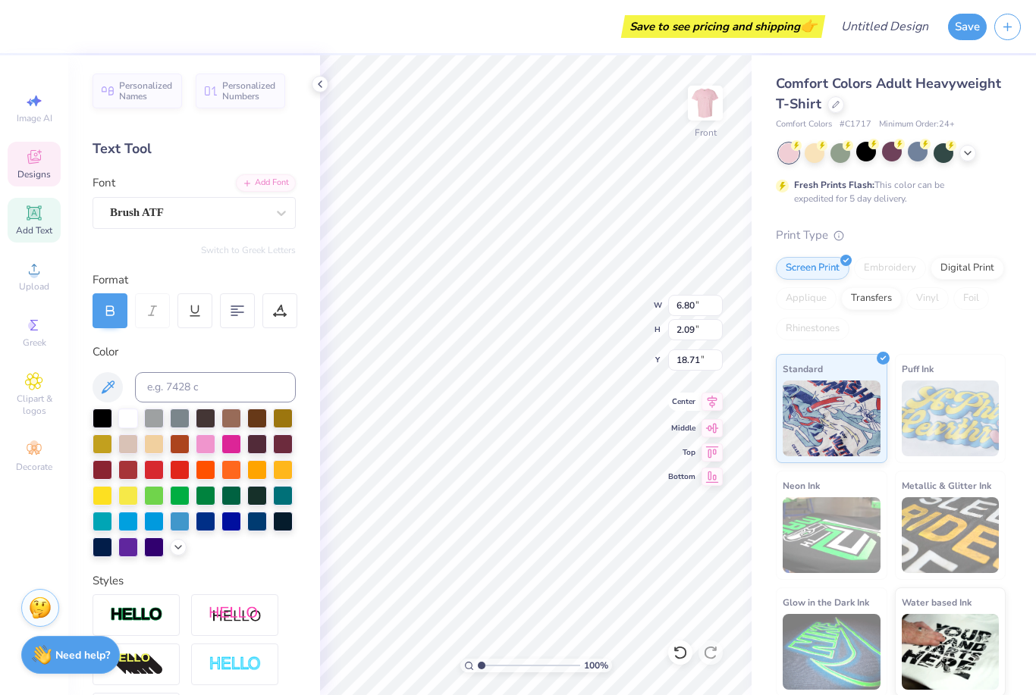
type input "14.47"
type input "14.62"
type input "12.97"
type input "14.95"
click at [756, 190] on div "Comfort Colors Adult Heavyweight T-Shirt Comfort Colors # C1717 Minimum Order: …" at bounding box center [893, 375] width 284 height 641
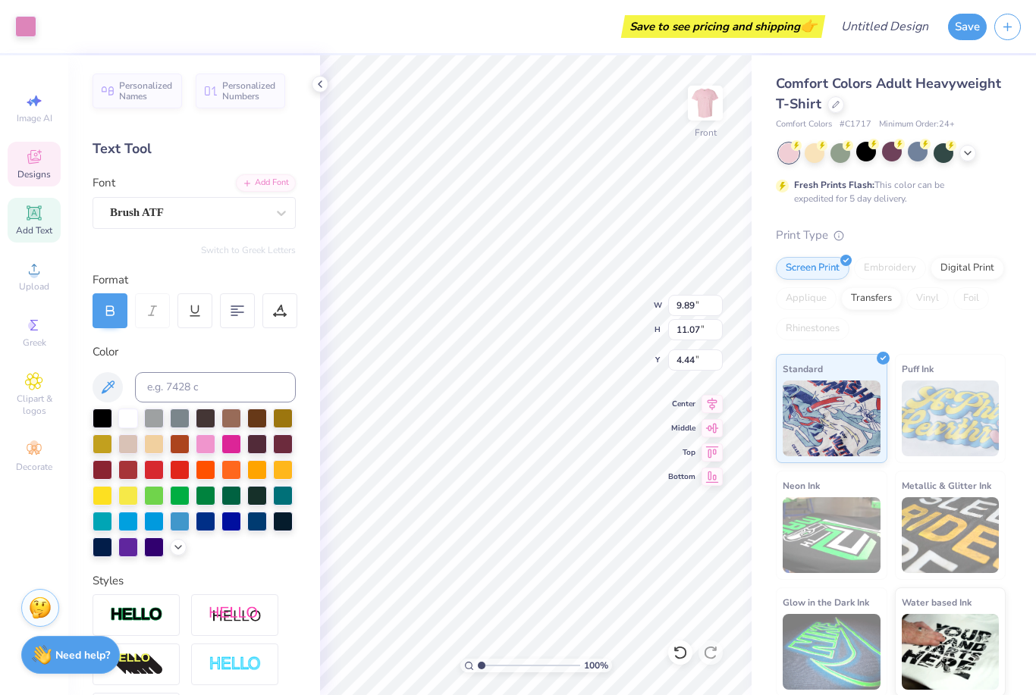
type input "4.39"
type input "7.32"
type input "7.38"
type input "6.59"
type input "4.60"
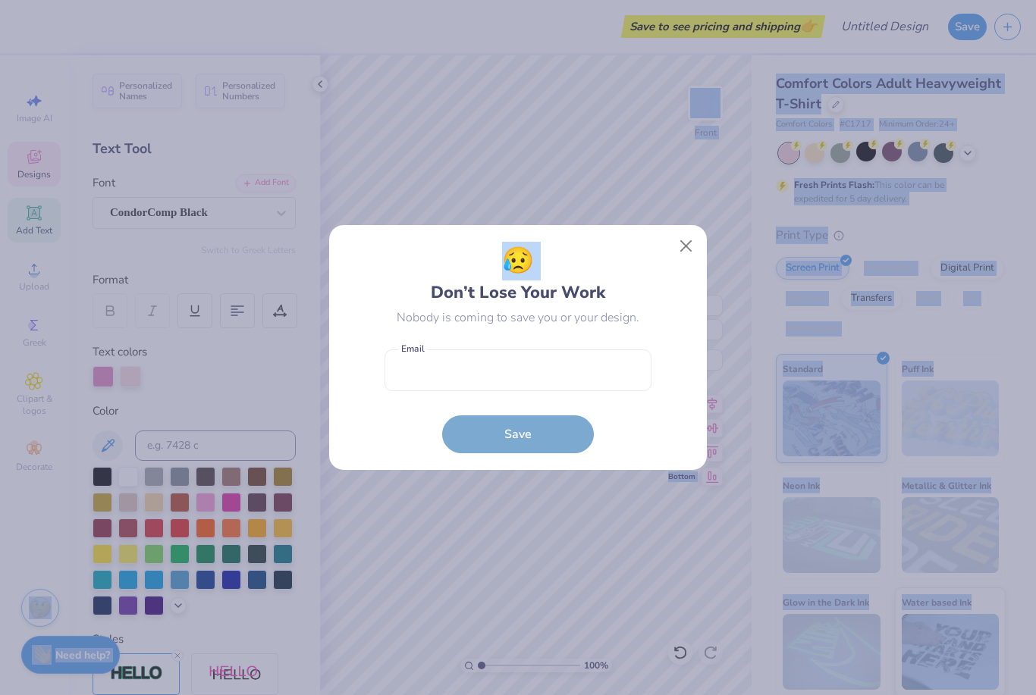
click at [642, 199] on body "Save to see pricing and shipping 👉 Design Title Save Image AI Designs Add Text …" at bounding box center [518, 347] width 1036 height 695
type input "3.66"
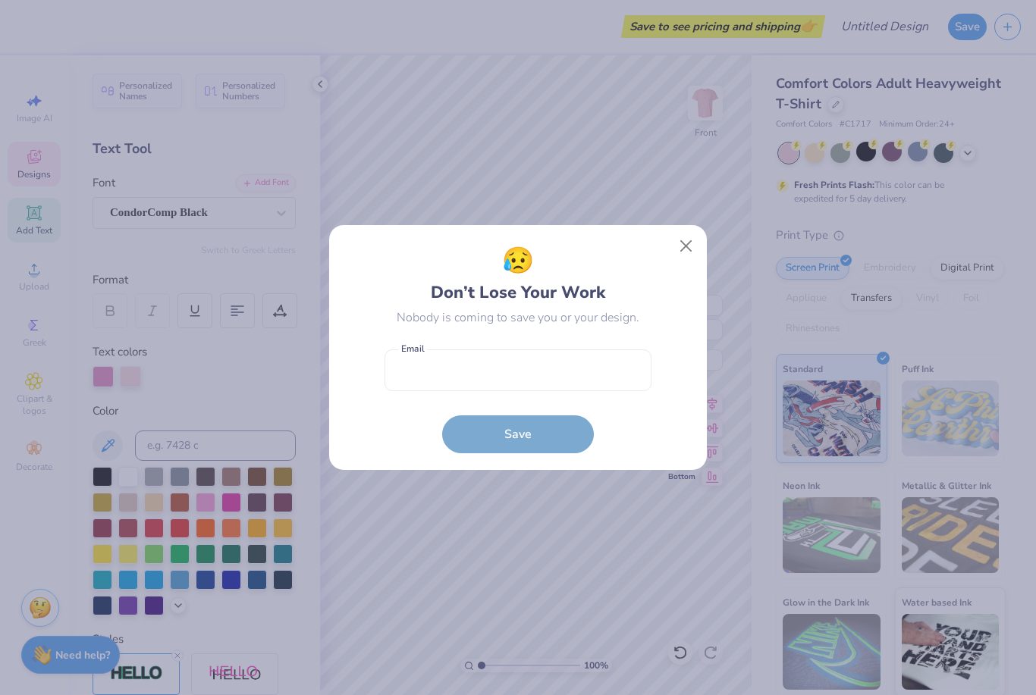
click at [670, 290] on div "😥 Don’t Lose Your Work Nobody is coming to save you or your design. Email is a …" at bounding box center [518, 348] width 343 height 212
click at [598, 376] on input "email" at bounding box center [517, 371] width 267 height 42
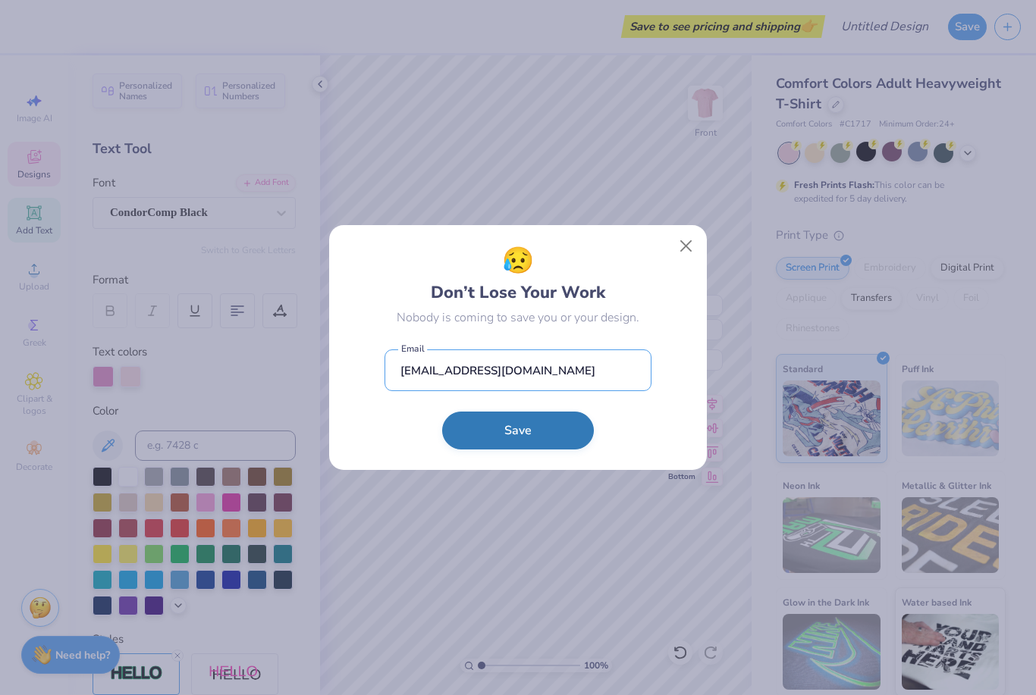
type input "Sadieanneberry@yahoo.com"
click at [565, 428] on button "Save" at bounding box center [518, 435] width 152 height 38
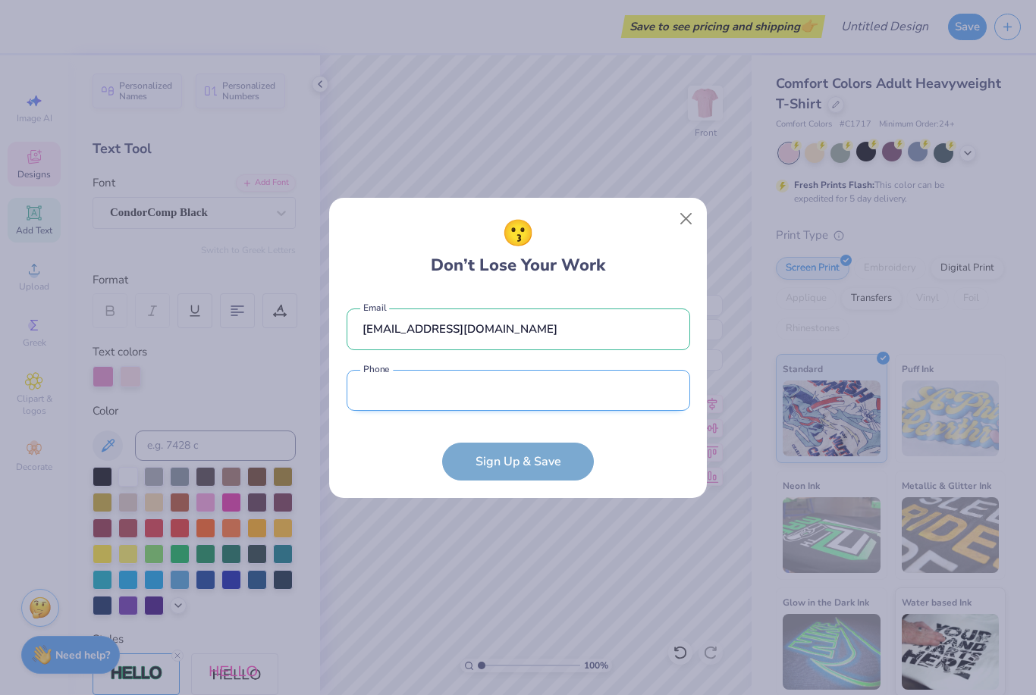
click at [521, 397] on input "tel" at bounding box center [518, 391] width 343 height 42
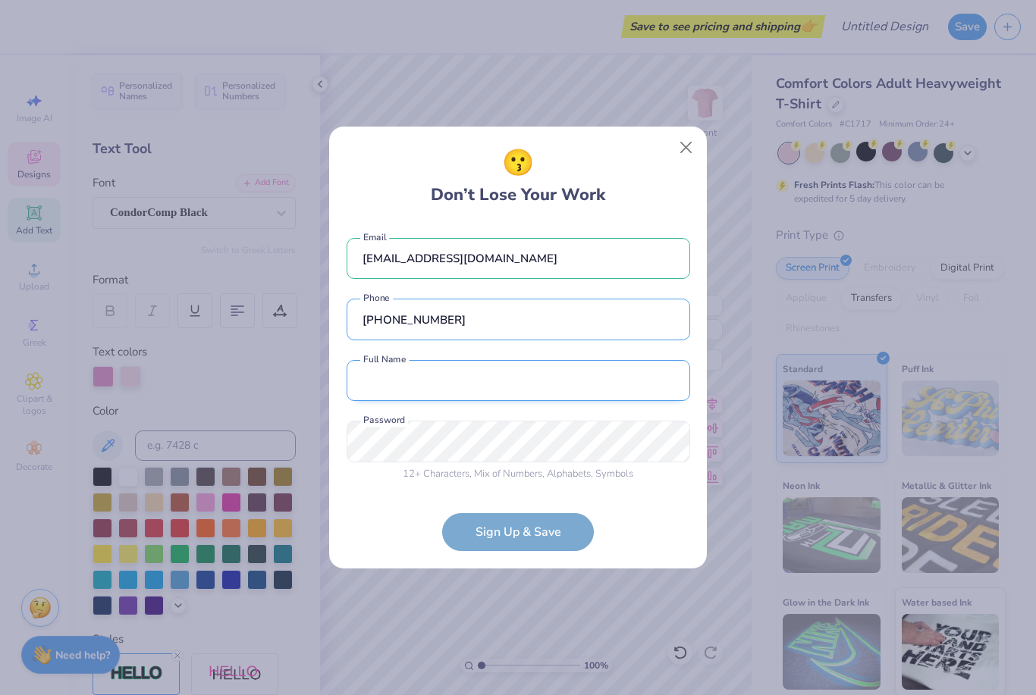
type input "(848) 225-5996"
click at [510, 378] on input "text" at bounding box center [518, 381] width 343 height 42
type input "Sadie Berry"
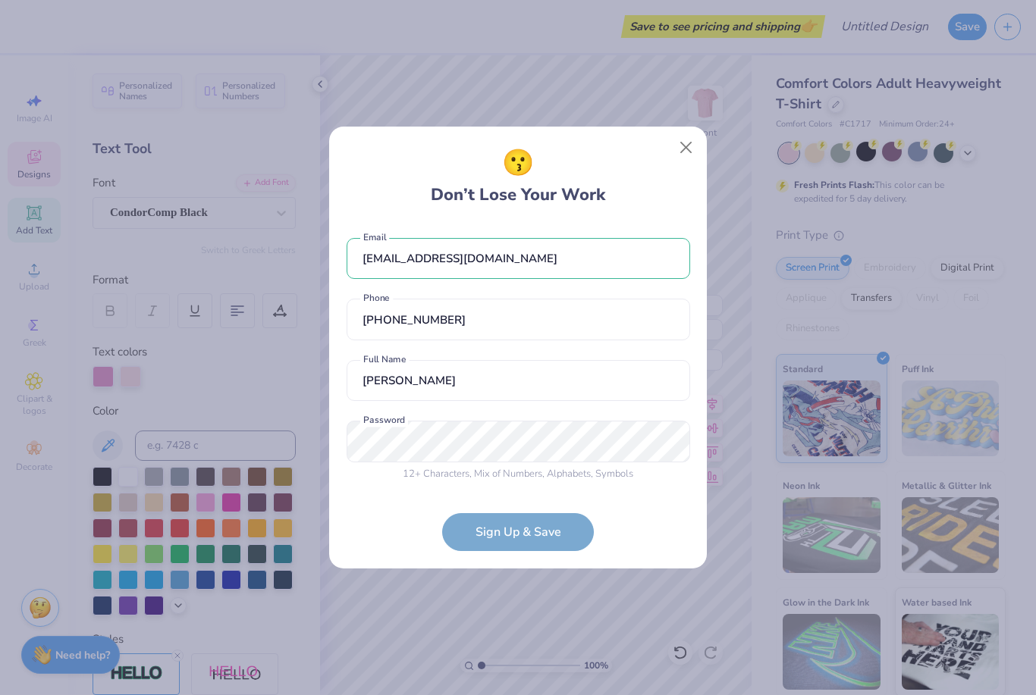
click at [520, 456] on html "Save to see pricing and shipping 👉 Design Title Save Image AI Designs Add Text …" at bounding box center [518, 347] width 1036 height 695
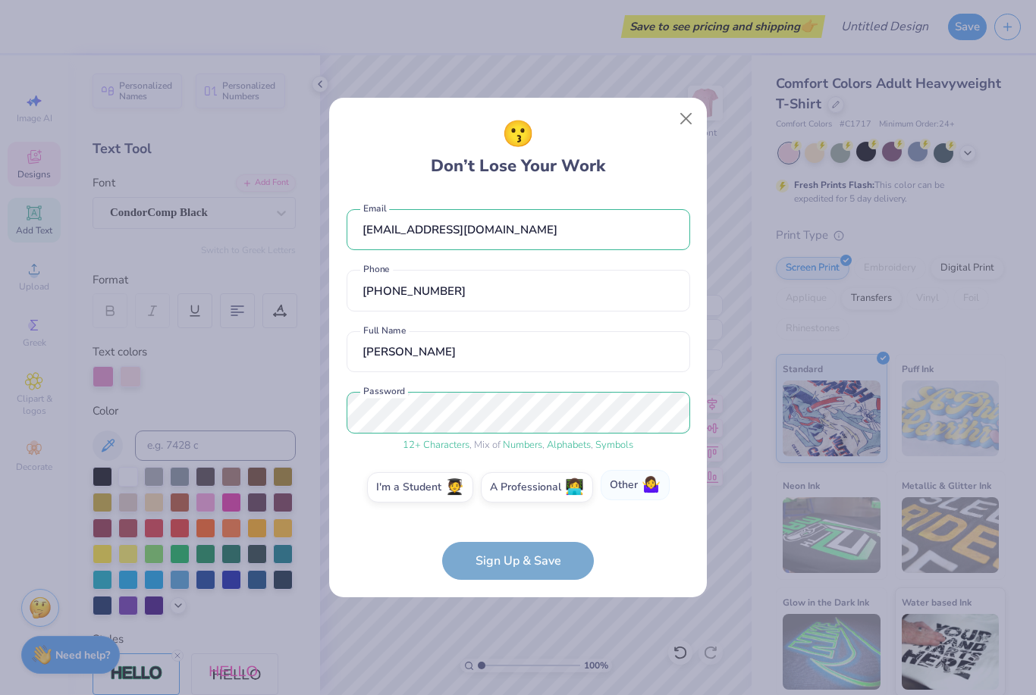
click at [626, 484] on label "Other 🤷‍♀️" at bounding box center [635, 485] width 69 height 30
click at [523, 487] on input "Other 🤷‍♀️" at bounding box center [518, 492] width 10 height 10
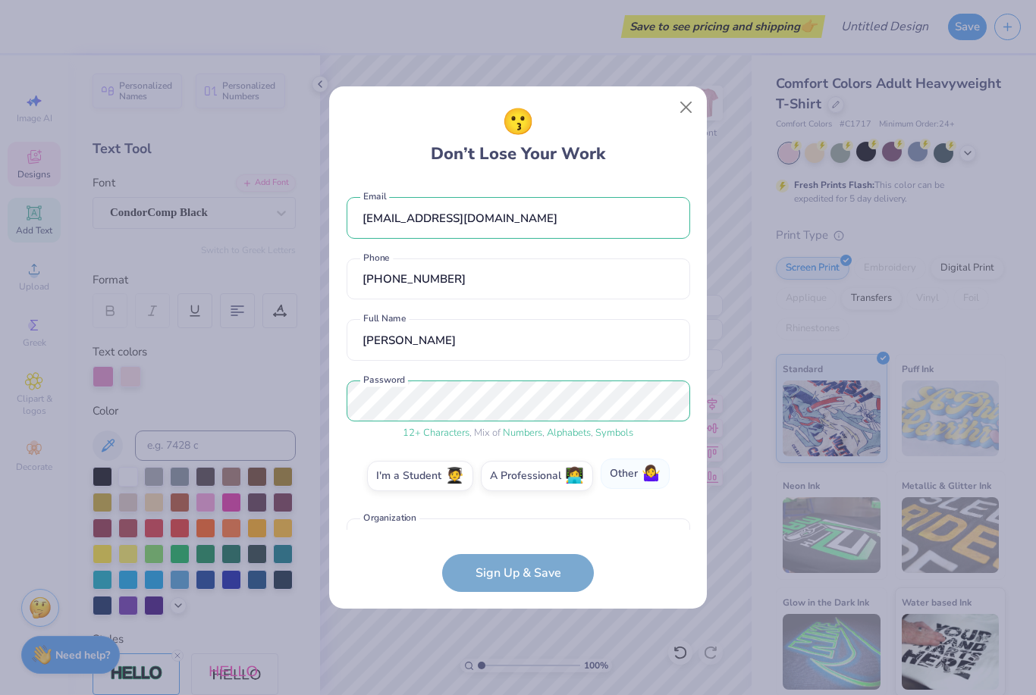
scroll to position [37, 0]
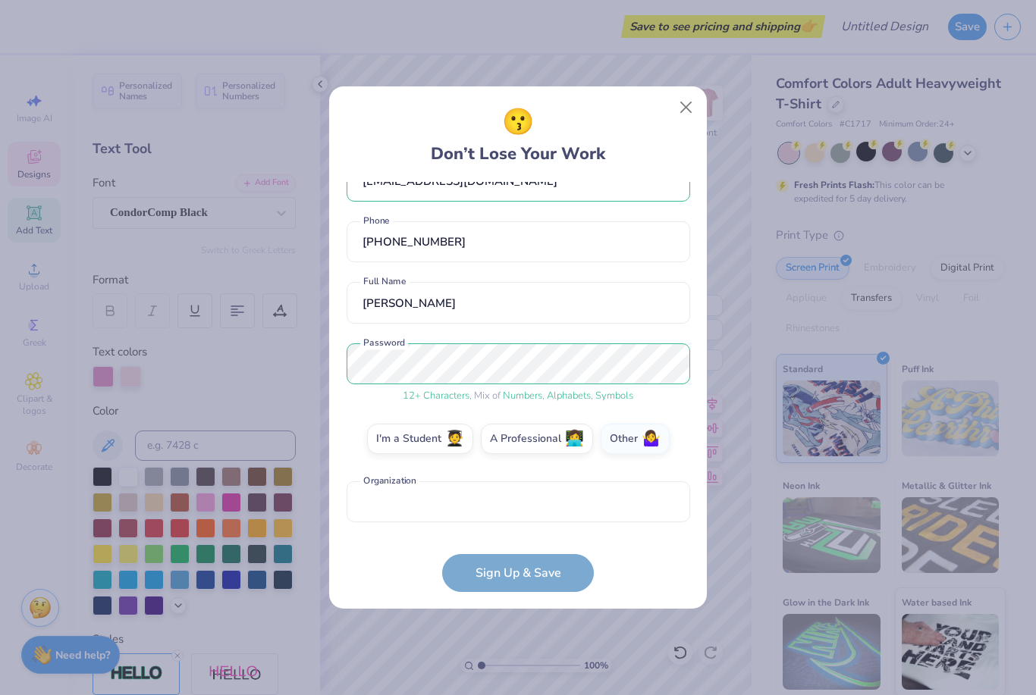
click at [528, 570] on form "Sadieanneberry@yahoo.com Email (848) 225-5996 Phone Sadie Berry Full Name 12 + …" at bounding box center [518, 387] width 343 height 410
click at [562, 506] on input "text" at bounding box center [518, 502] width 343 height 42
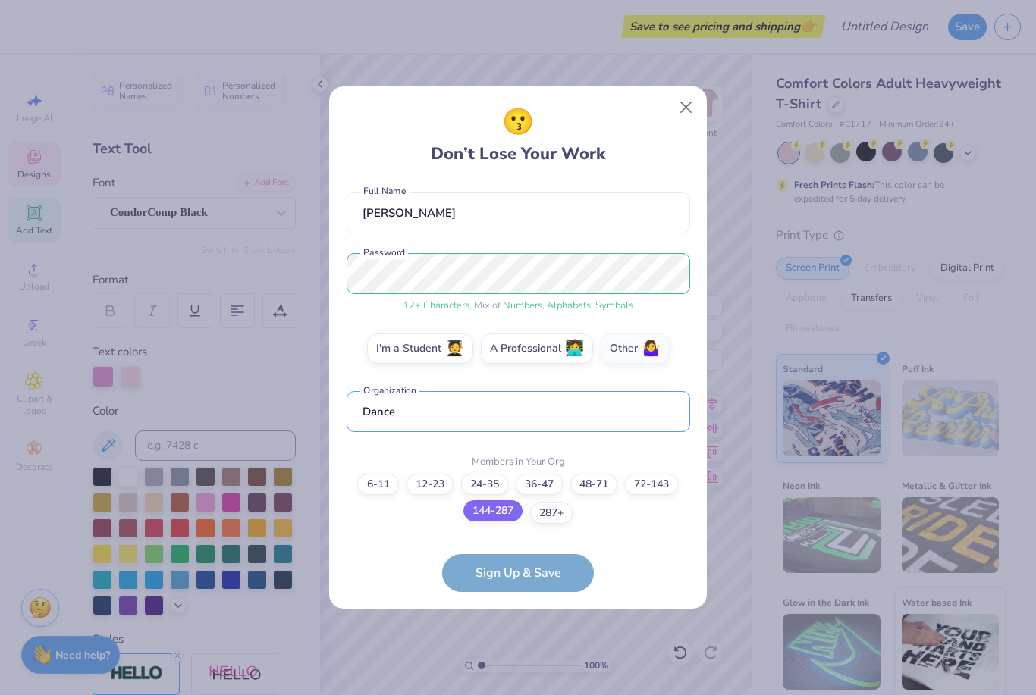
type input "Dance"
click at [500, 511] on label "144-287" at bounding box center [492, 510] width 59 height 21
click at [513, 621] on input "144-287" at bounding box center [518, 626] width 10 height 10
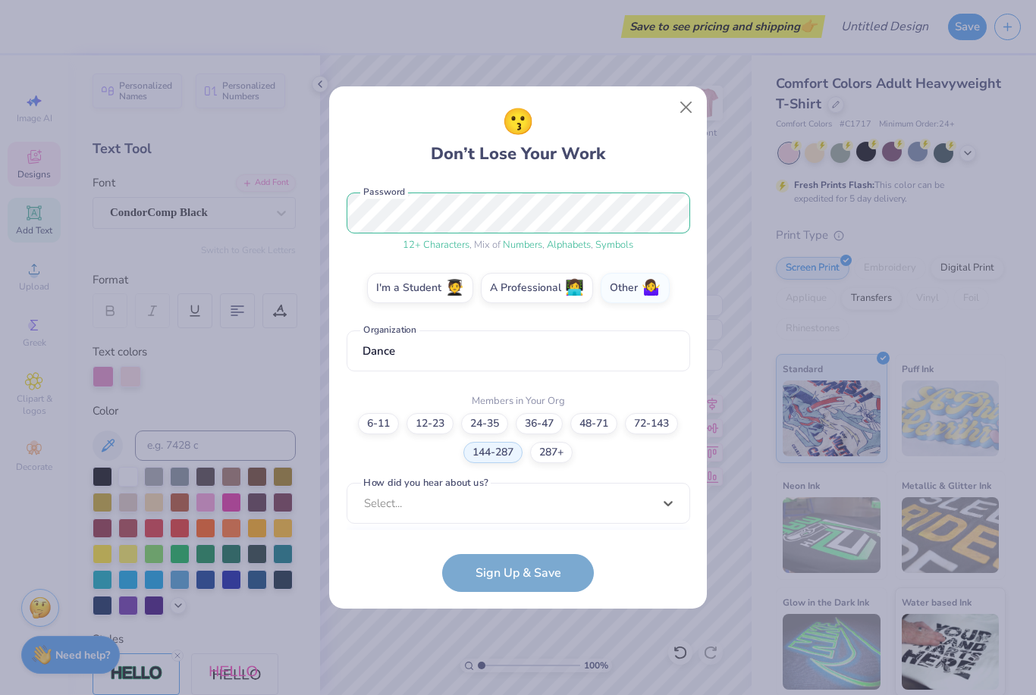
click at [513, 502] on div "option Word of Mouth focused, 8 of 15. 15 results available. Use Up and Down to…" at bounding box center [518, 621] width 343 height 277
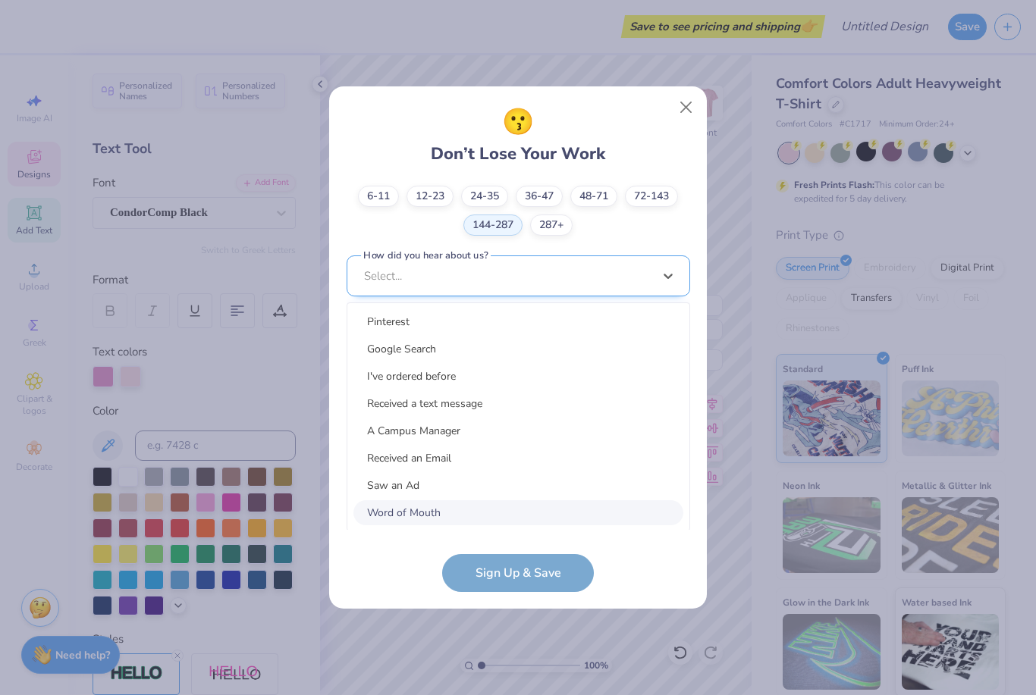
click at [485, 511] on div "Word of Mouth" at bounding box center [518, 512] width 330 height 25
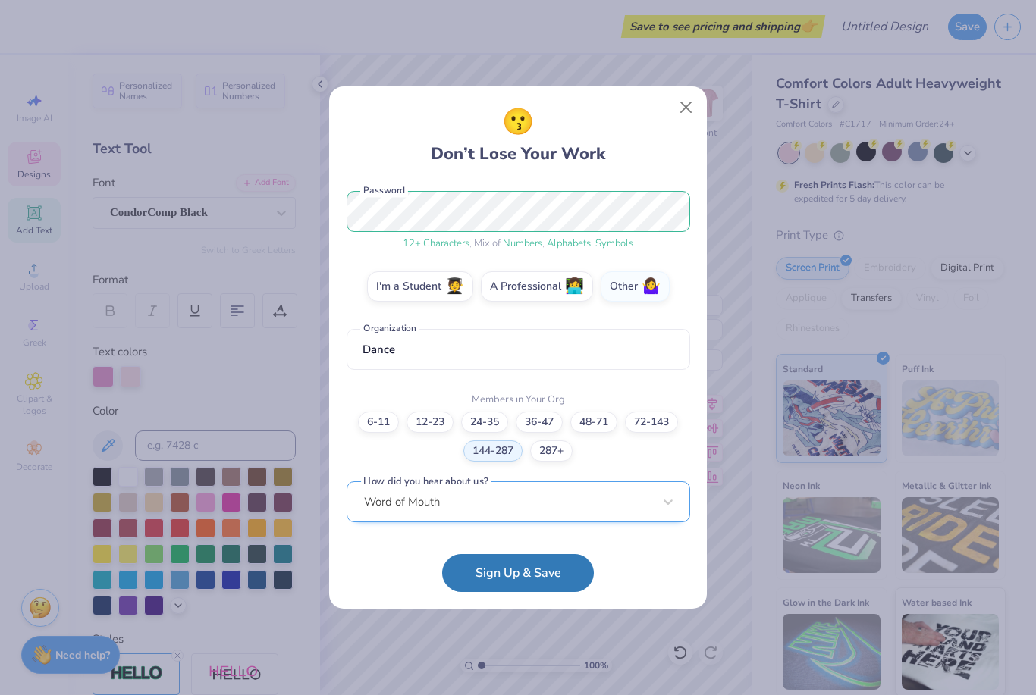
scroll to position [188, 0]
click at [494, 551] on form "Sadieanneberry@yahoo.com Email (848) 225-5996 Phone Sadie Berry Full Name 12 + …" at bounding box center [518, 387] width 343 height 410
click at [500, 575] on button "Sign Up & Save" at bounding box center [518, 573] width 152 height 38
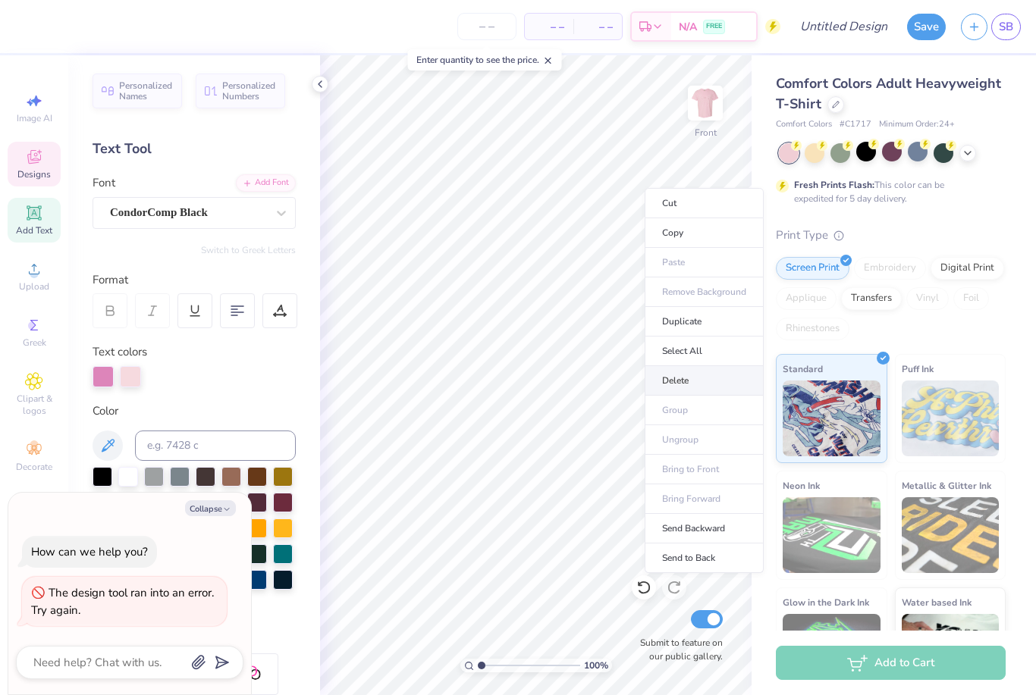
click at [672, 381] on li "Delete" at bounding box center [704, 381] width 119 height 30
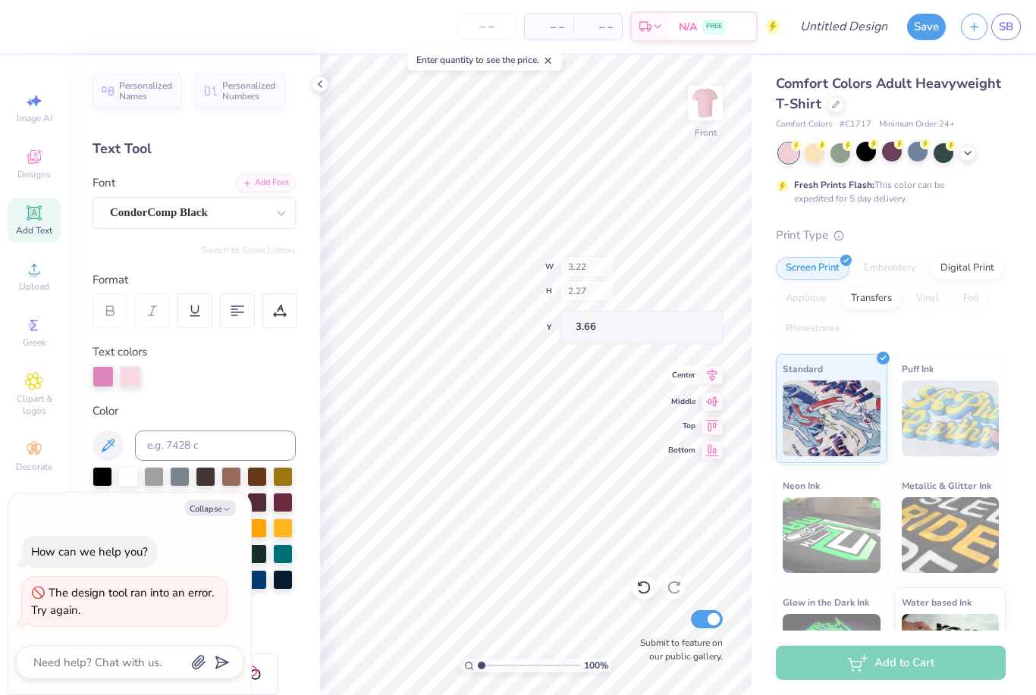
click at [697, 383] on div "Center" at bounding box center [695, 375] width 55 height 18
click at [720, 380] on div "100 % Front W 3.22 H 2.27 Y 3.66 Center Middle Top Bottom Submit to feature on …" at bounding box center [535, 375] width 431 height 640
click at [873, 161] on div at bounding box center [892, 153] width 227 height 20
click at [869, 154] on div at bounding box center [866, 152] width 20 height 20
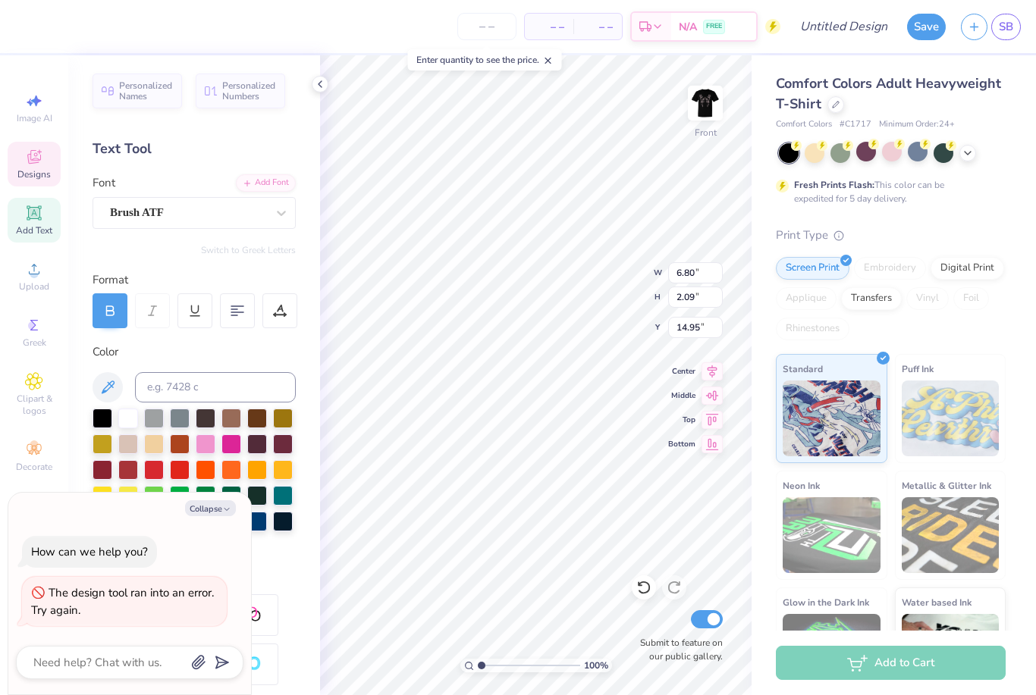
type textarea "x"
type input "17.08"
type textarea "x"
type input "7.83"
type input "1.55"
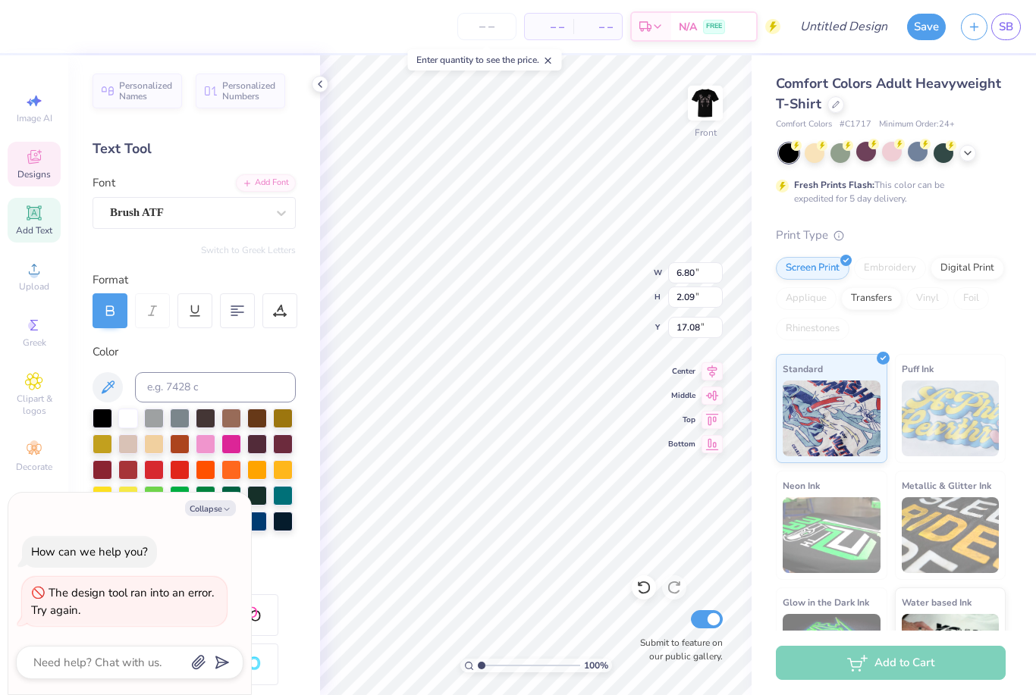
type input "12.97"
type textarea "x"
type input "13.75"
type textarea "x"
type input "6.80"
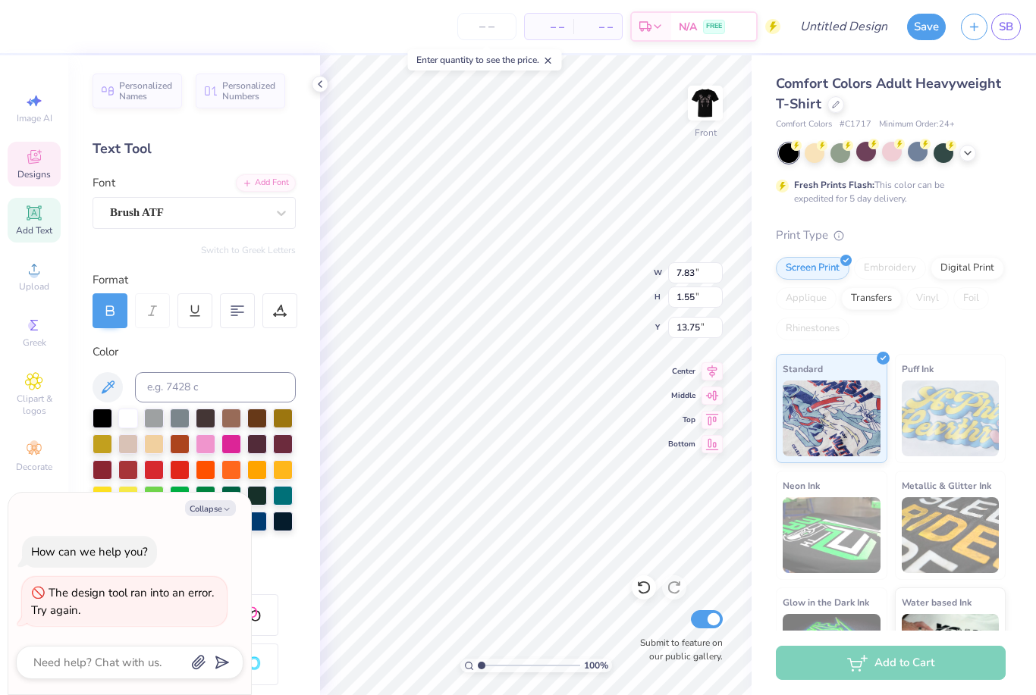
type input "2.09"
type input "17.08"
type textarea "x"
type input "15.67"
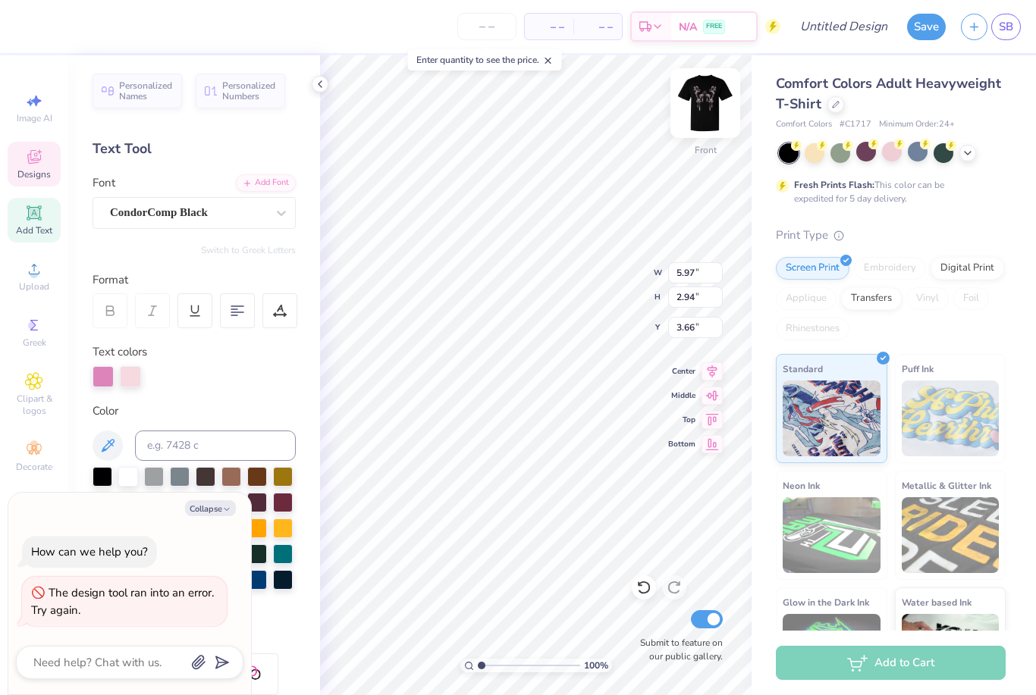
type textarea "x"
type input "3.44"
click at [30, 152] on icon at bounding box center [34, 157] width 18 height 18
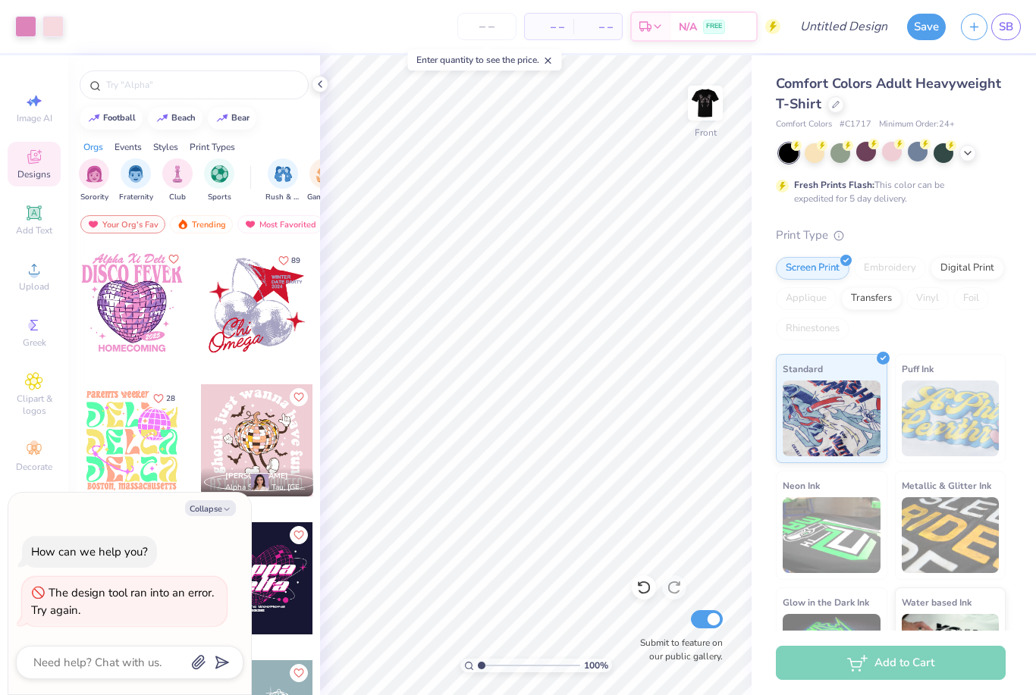
type textarea "x"
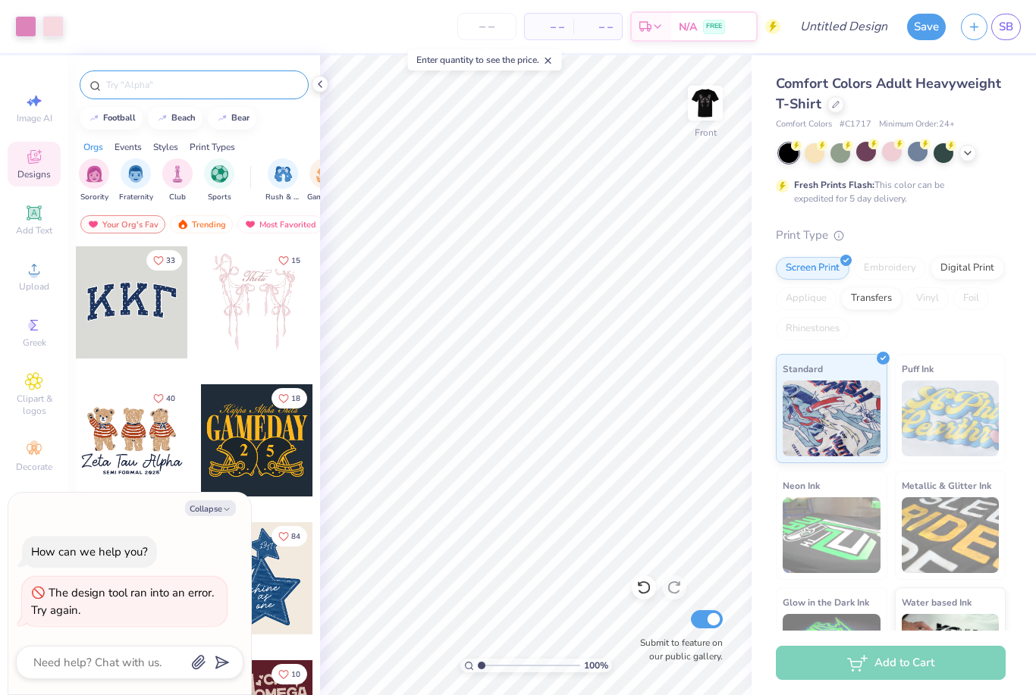
click at [256, 89] on input "text" at bounding box center [202, 84] width 194 height 15
type input "Stars"
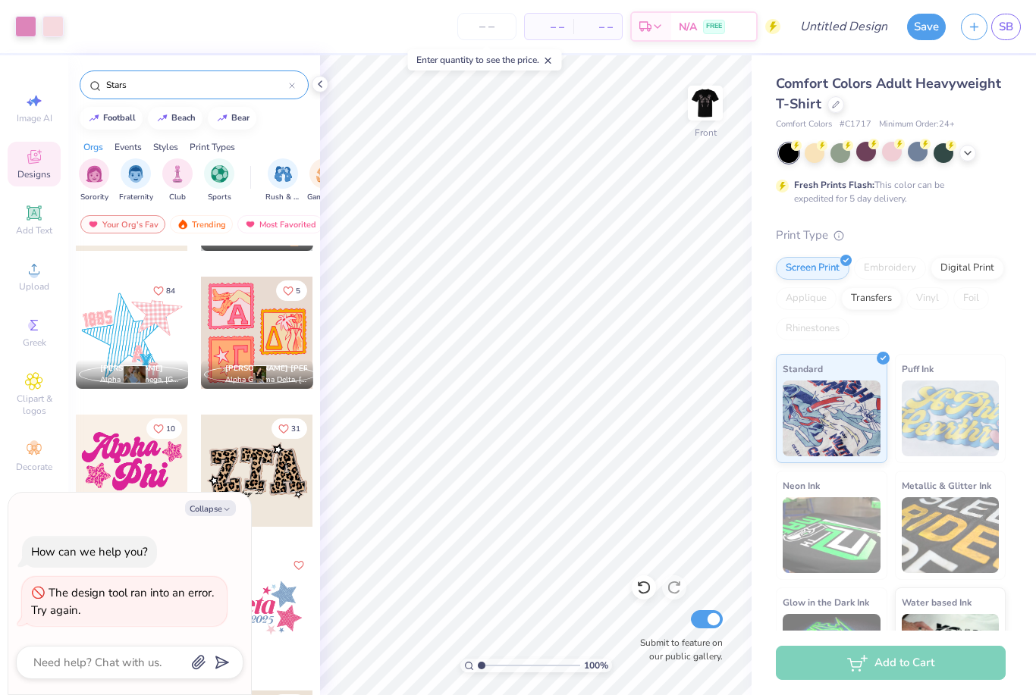
scroll to position [106, 0]
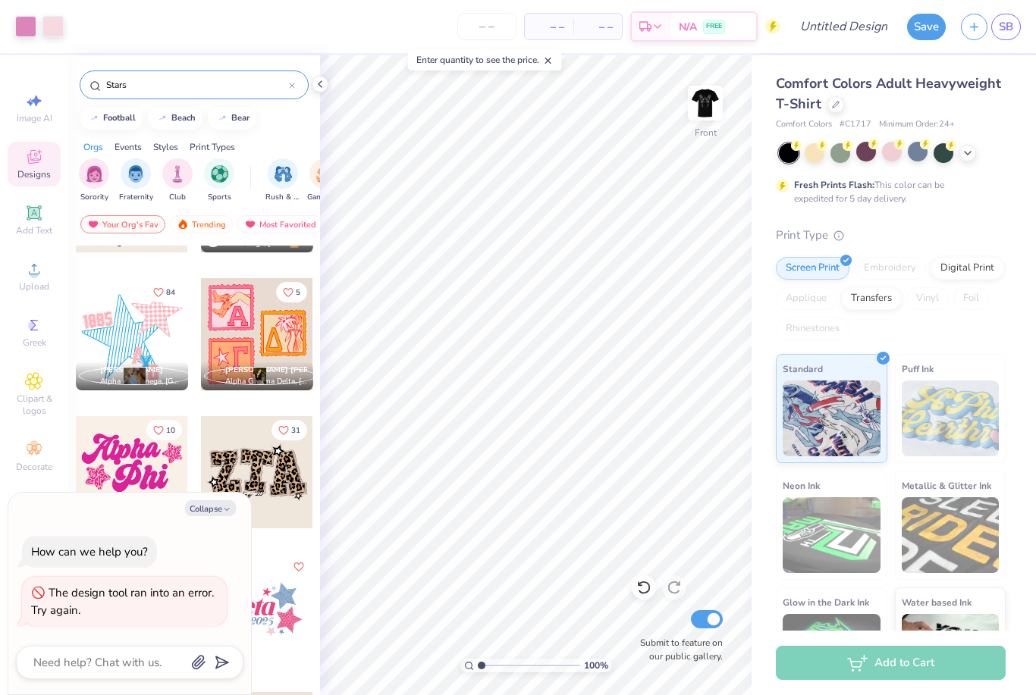
drag, startPoint x: 271, startPoint y: 384, endPoint x: 281, endPoint y: 477, distance: 93.0
click at [281, 477] on div "84 271 RM Rowan Mcmillan Chi Omega, Villanova University 84 Lily Rubenstein Alp…" at bounding box center [194, 523] width 252 height 554
click at [296, 481] on div at bounding box center [257, 472] width 112 height 112
type textarea "x"
type input "3.97"
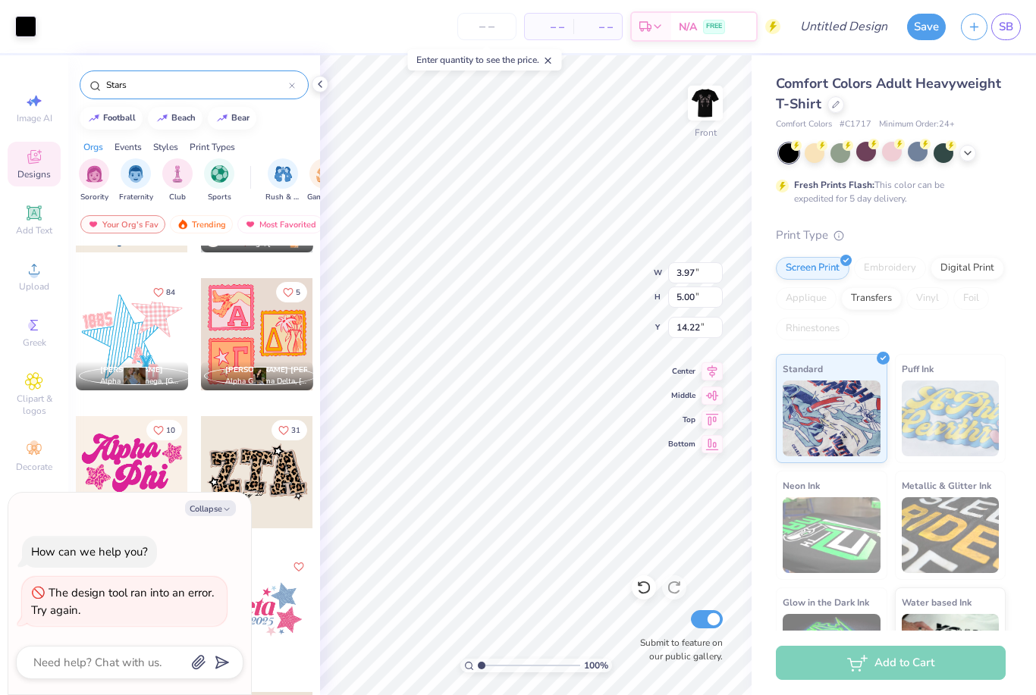
type input "5.00"
type input "14.22"
type textarea "x"
type input "10.13"
type input "11.99"
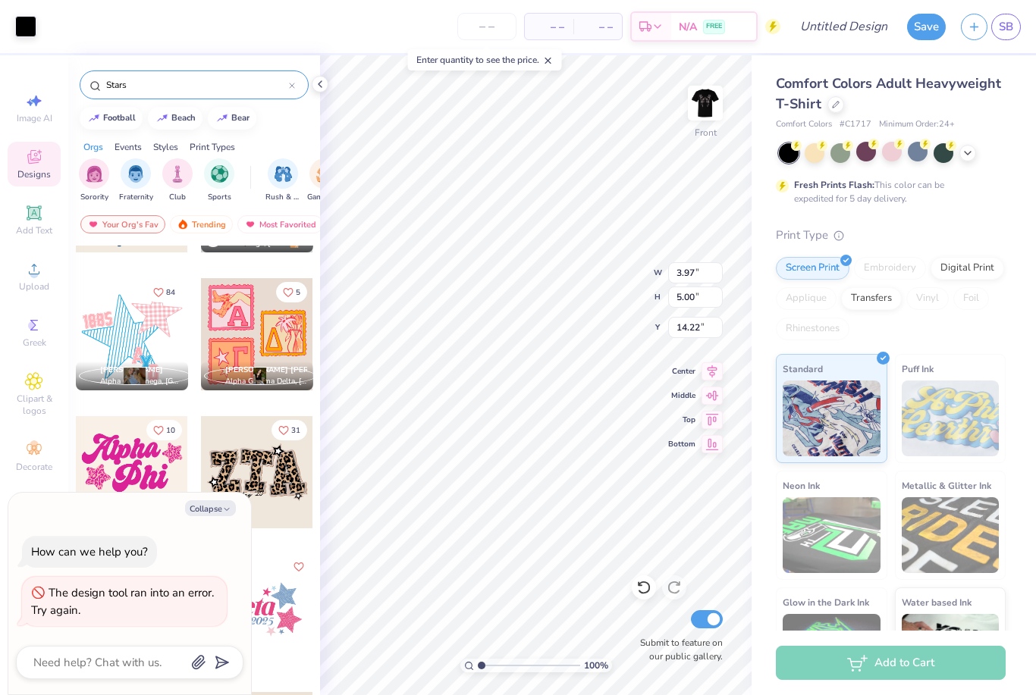
type input "3.68"
click at [706, 397] on icon at bounding box center [711, 393] width 21 height 18
type textarea "x"
type input "7.76"
type textarea "x"
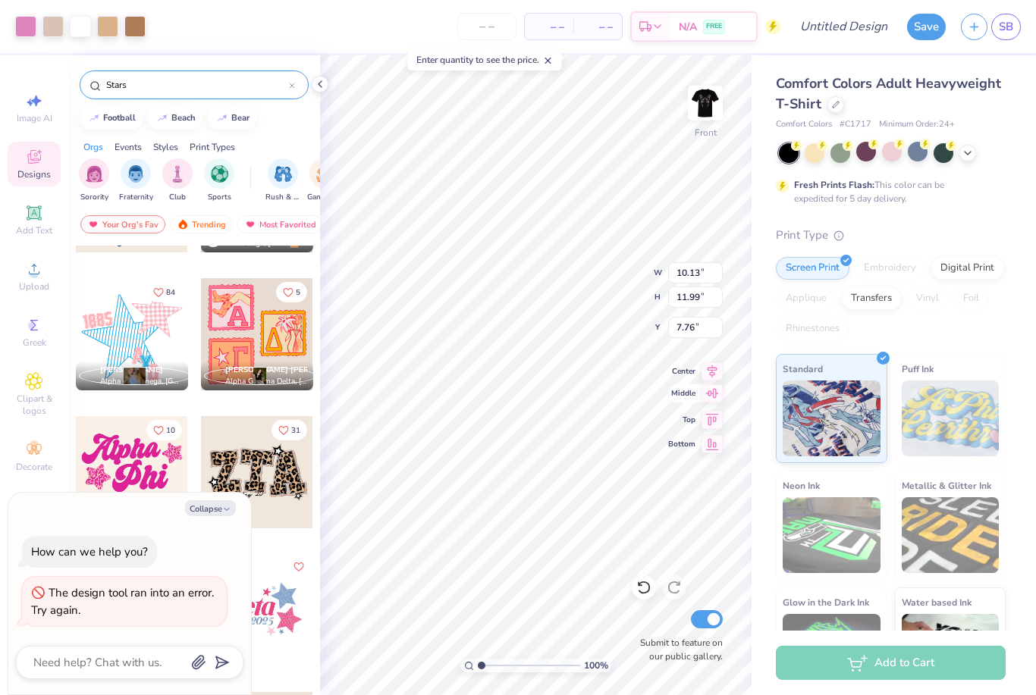
type input "13.75"
click at [645, 588] on icon at bounding box center [643, 587] width 15 height 15
type textarea "x"
type input "7.76"
click at [642, 585] on icon at bounding box center [643, 587] width 15 height 15
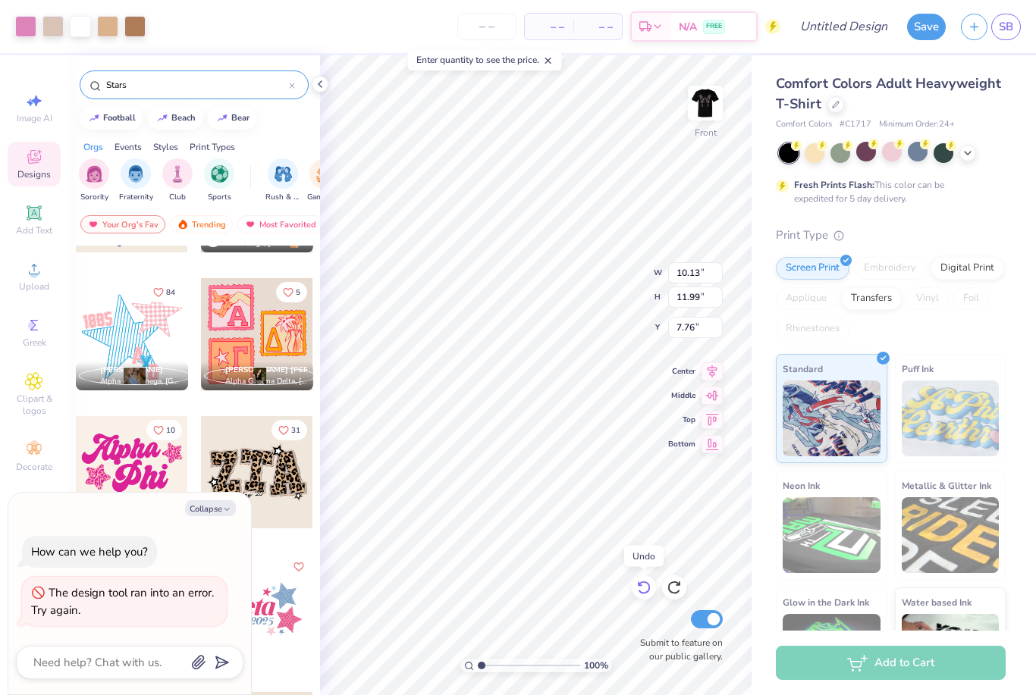
type textarea "x"
type input "3.68"
type textarea "x"
type input "6.10"
click at [645, 595] on icon at bounding box center [643, 587] width 15 height 15
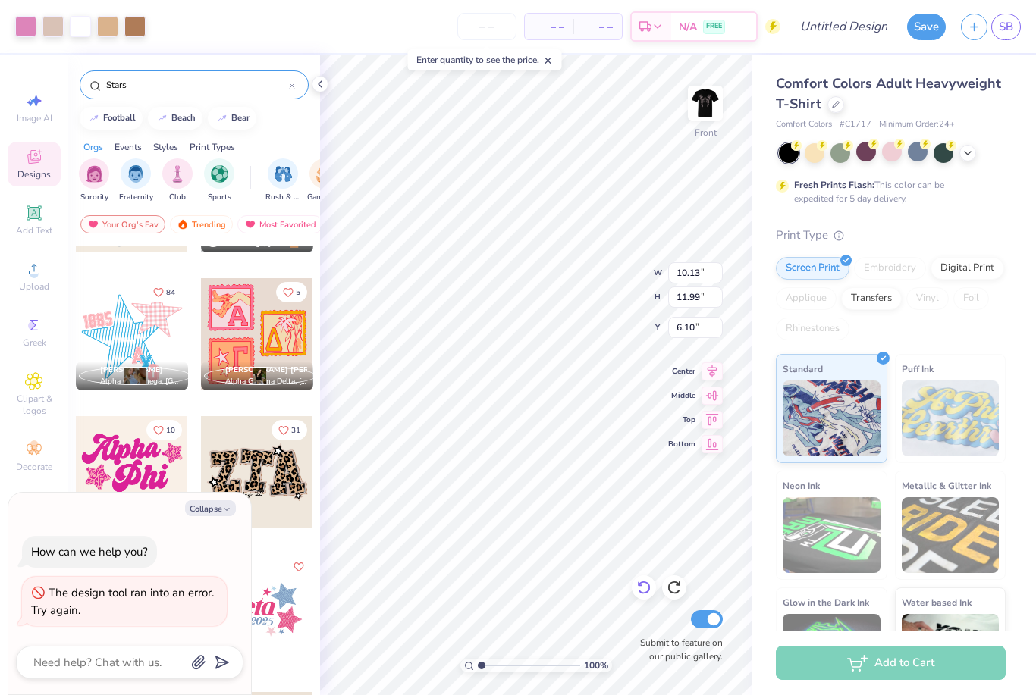
type textarea "x"
type input "3.68"
click at [644, 586] on icon at bounding box center [643, 587] width 15 height 15
type textarea "x"
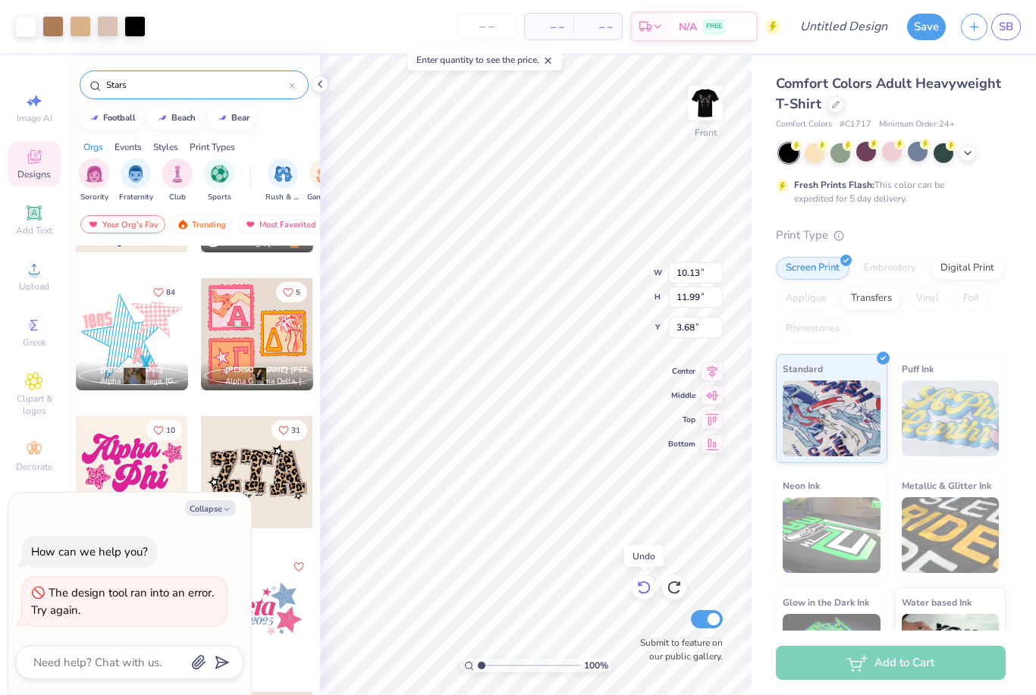
type input "11.47"
type input "6.56"
type input "3.00"
click at [644, 586] on icon at bounding box center [643, 587] width 15 height 15
click at [641, 594] on icon at bounding box center [643, 589] width 13 height 14
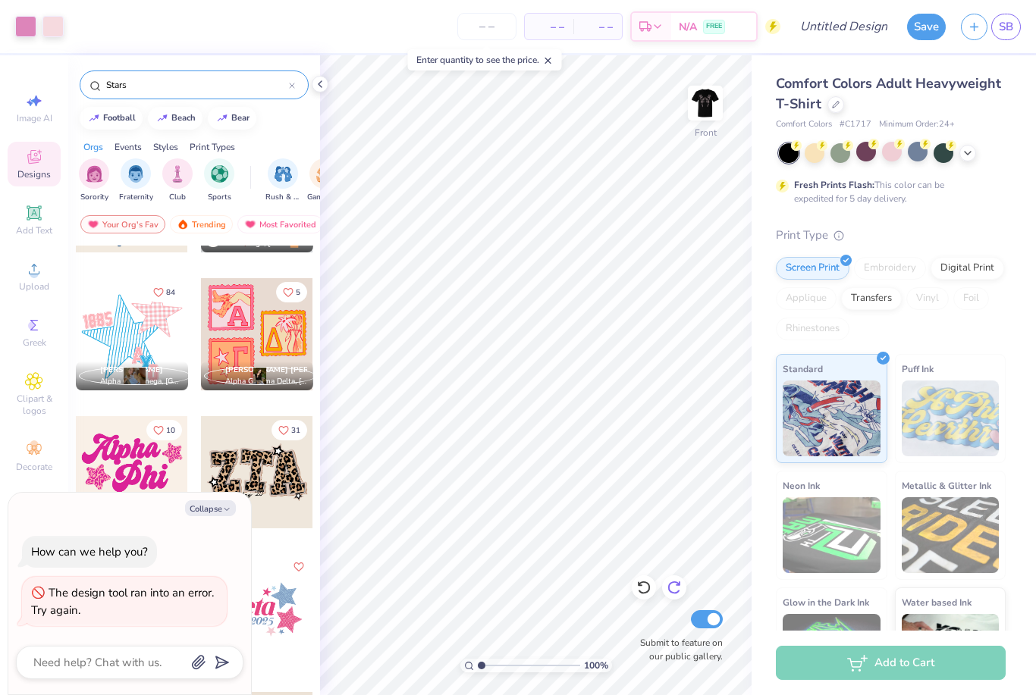
click at [668, 591] on icon at bounding box center [673, 587] width 15 height 15
click at [243, 506] on div "Collapse How can we help you? The design tool ran into an error. Try again." at bounding box center [129, 594] width 243 height 202
click at [222, 511] on icon "button" at bounding box center [226, 509] width 9 height 9
type textarea "x"
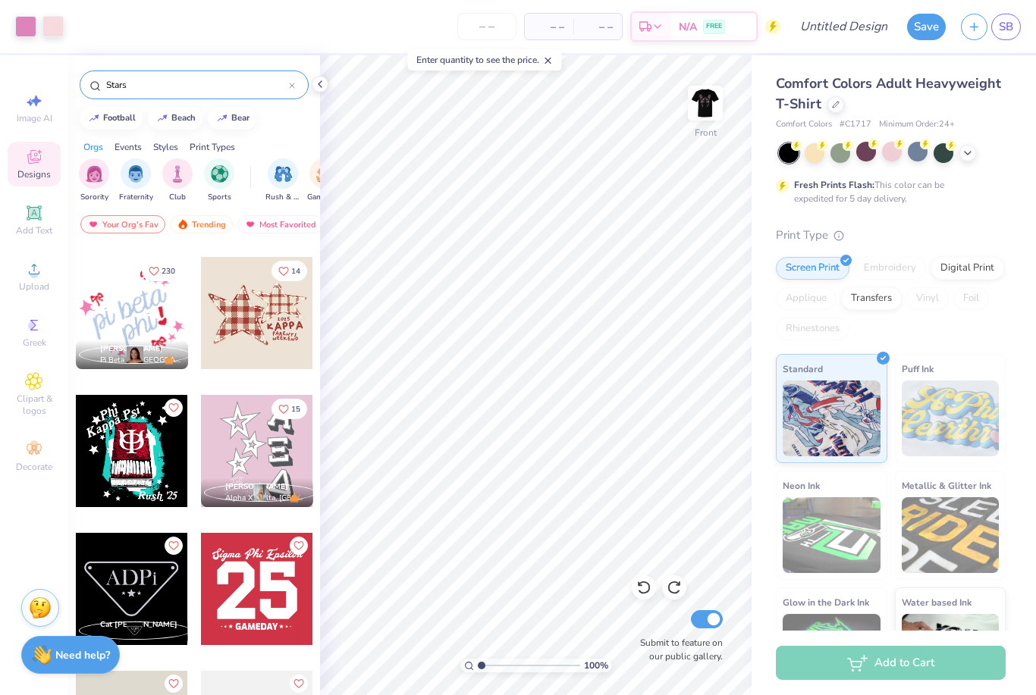
scroll to position [533, 0]
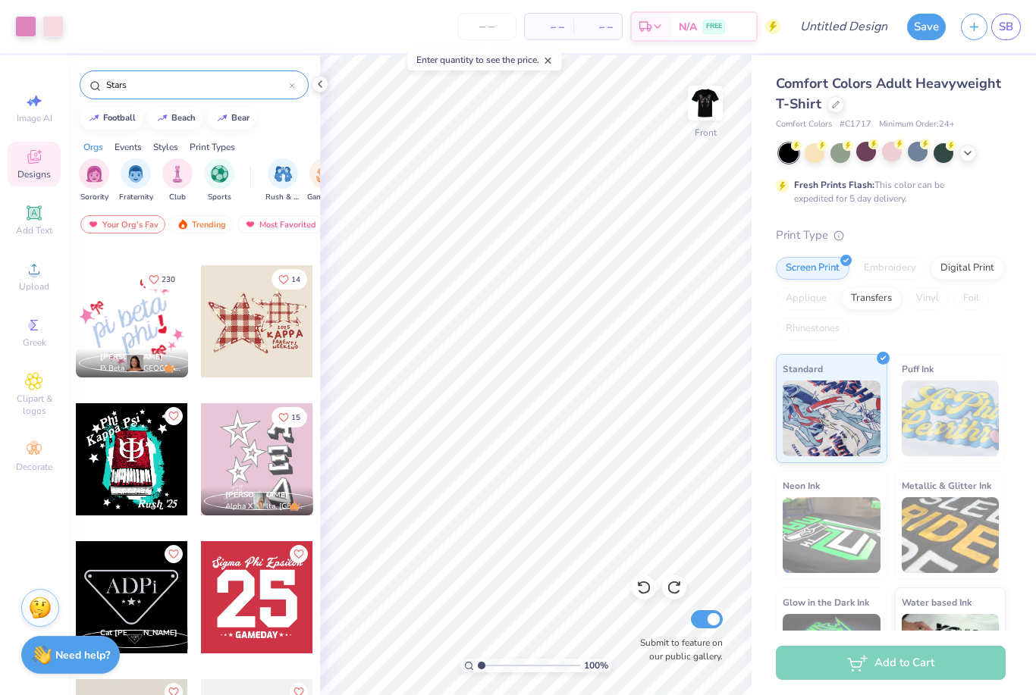
click at [268, 608] on div at bounding box center [257, 597] width 112 height 112
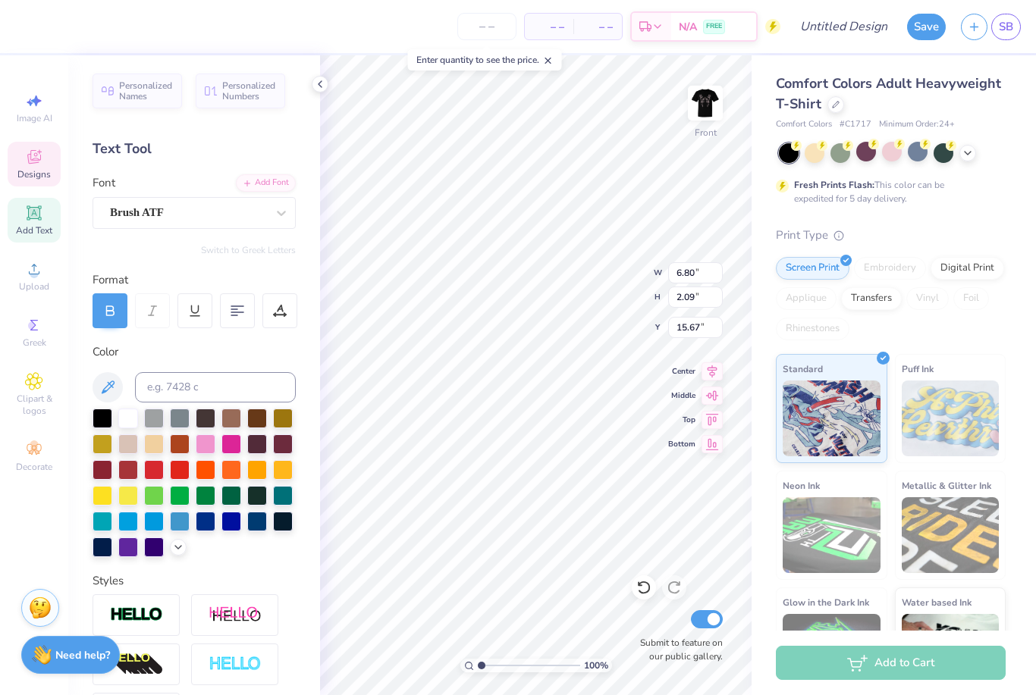
type input "7.83"
type input "1.55"
type input "13.75"
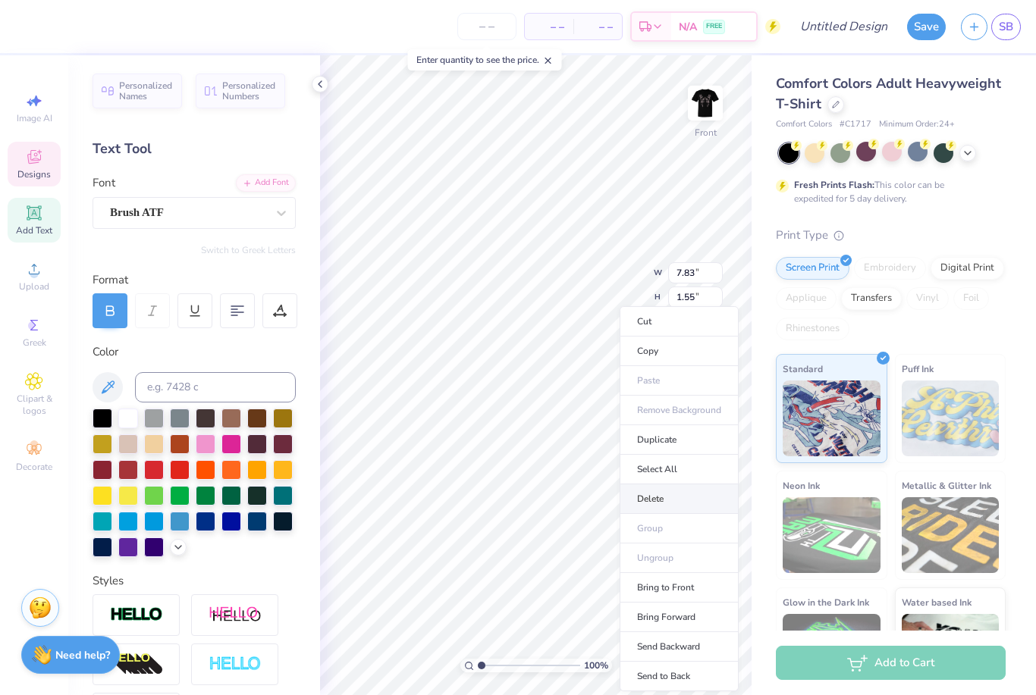
click at [685, 503] on li "Delete" at bounding box center [678, 500] width 119 height 30
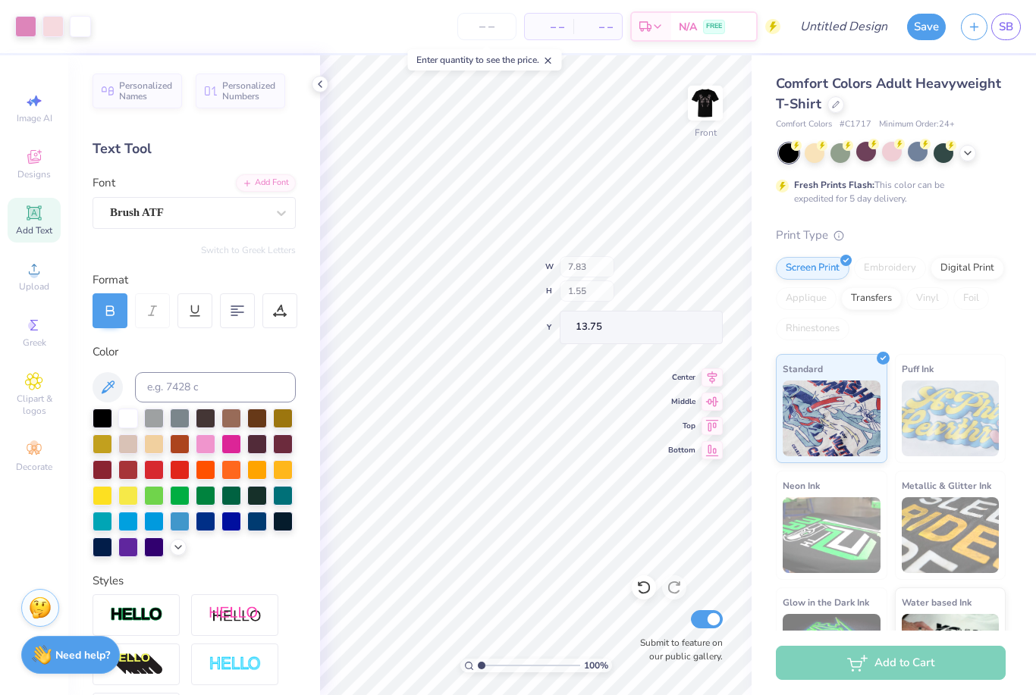
type input "6.80"
type input "2.09"
type input "15.67"
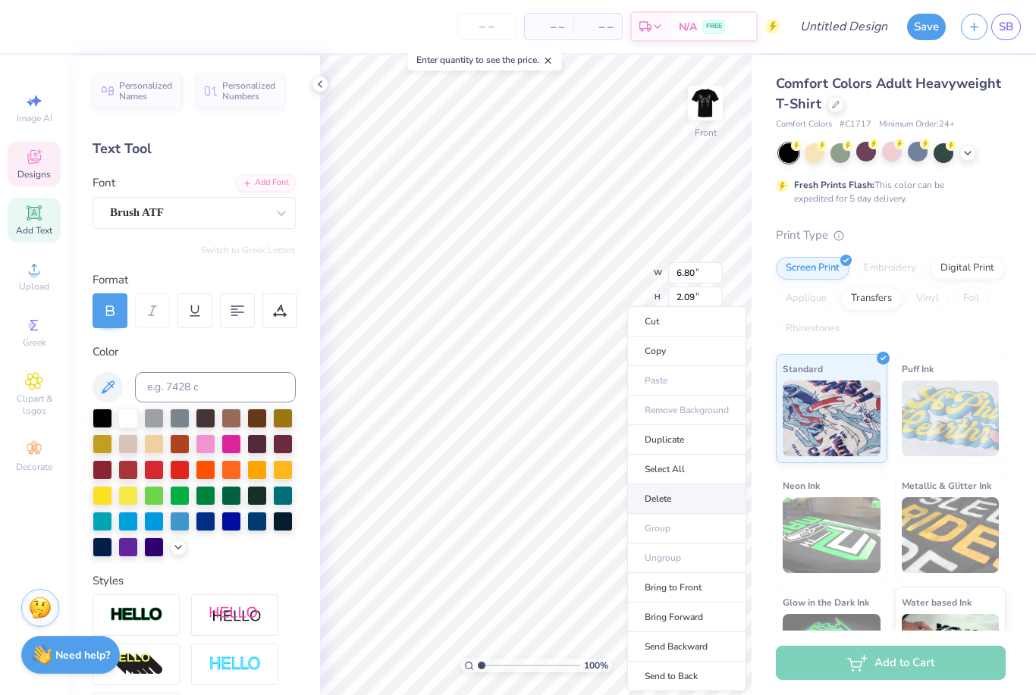
click at [648, 502] on li "Delete" at bounding box center [686, 500] width 119 height 30
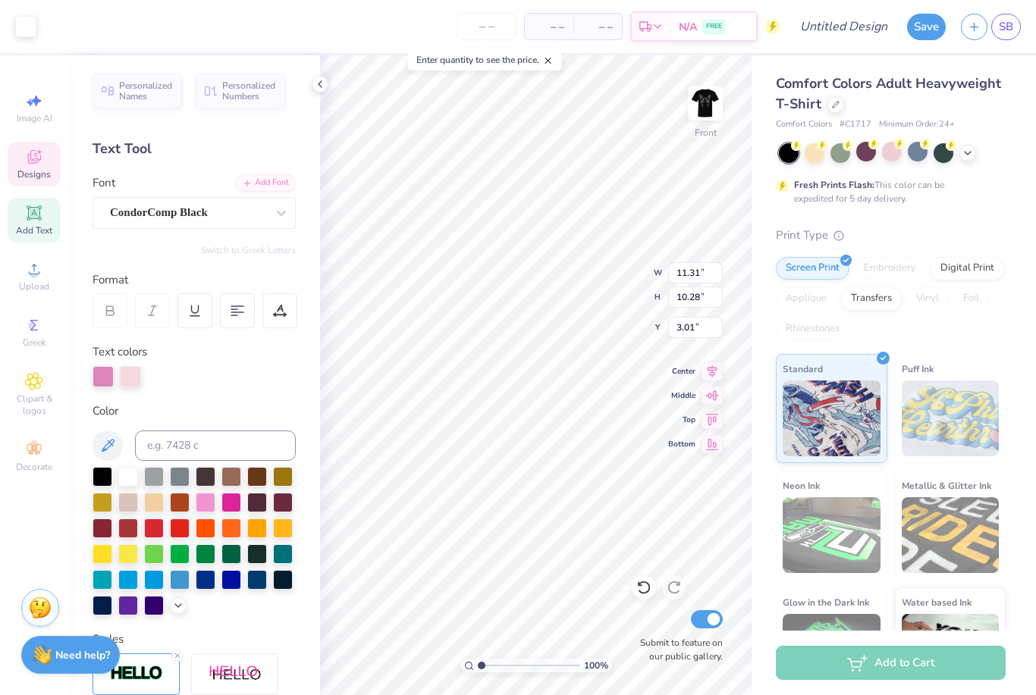
type input "9.71"
click at [561, 67] on div "Enter quantity to see the price." at bounding box center [485, 59] width 154 height 21
click at [318, 80] on icon at bounding box center [320, 84] width 12 height 12
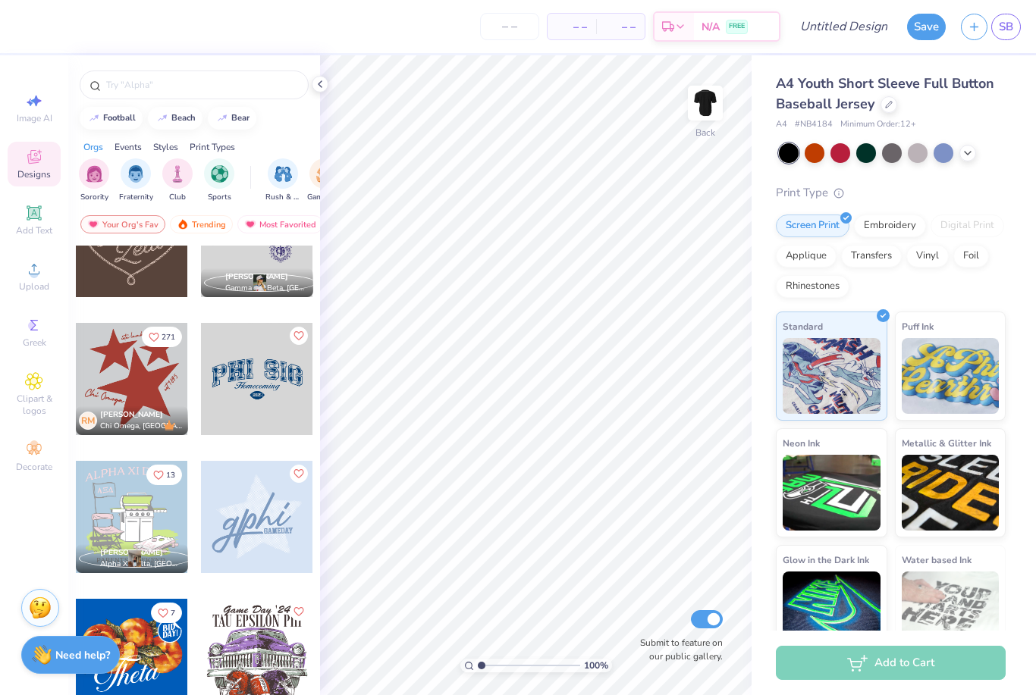
scroll to position [751, 0]
